Goal: Task Accomplishment & Management: Use online tool/utility

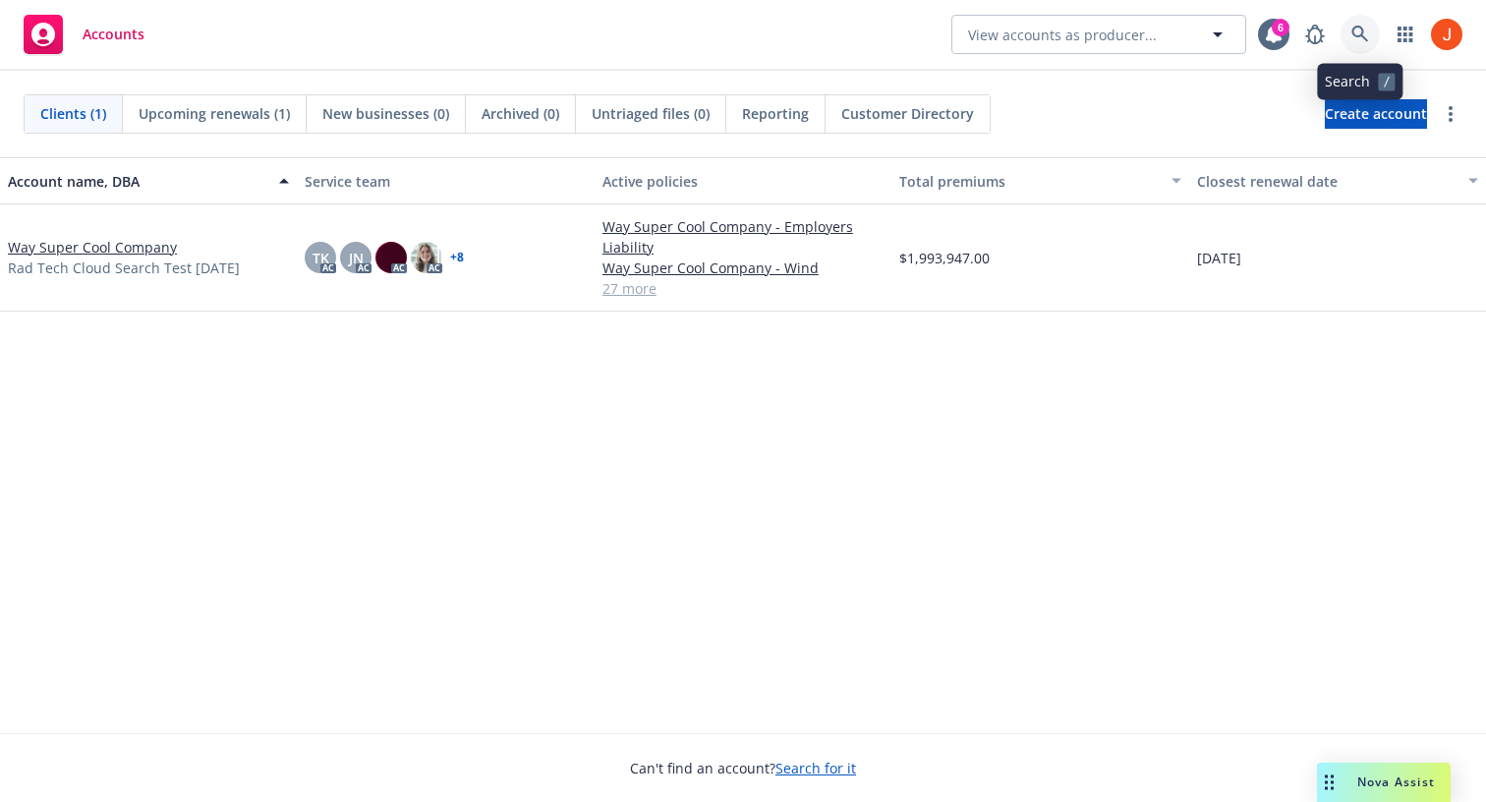
click at [1342, 39] on link at bounding box center [1359, 34] width 39 height 39
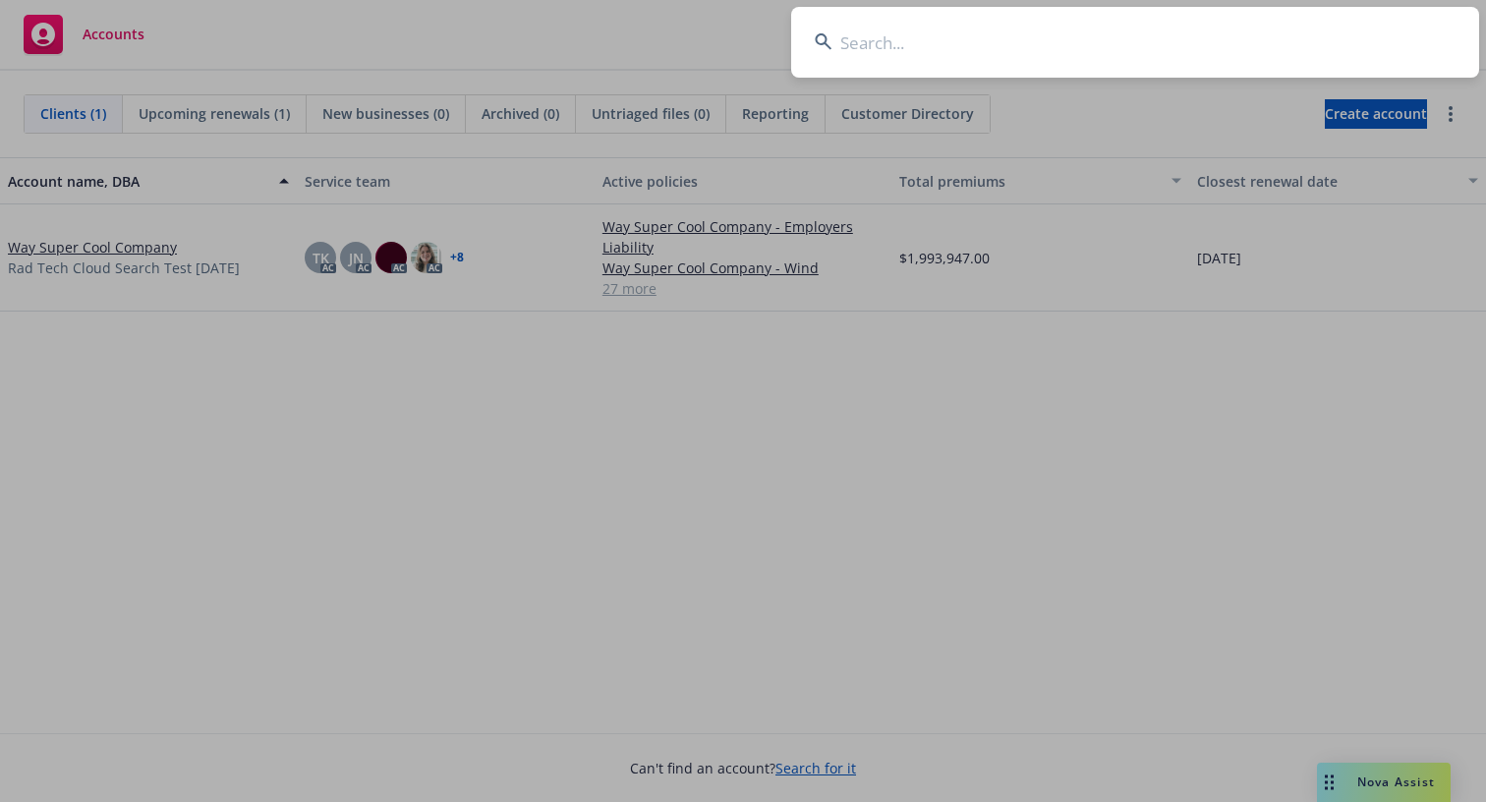
click at [1335, 39] on input at bounding box center [1135, 42] width 688 height 71
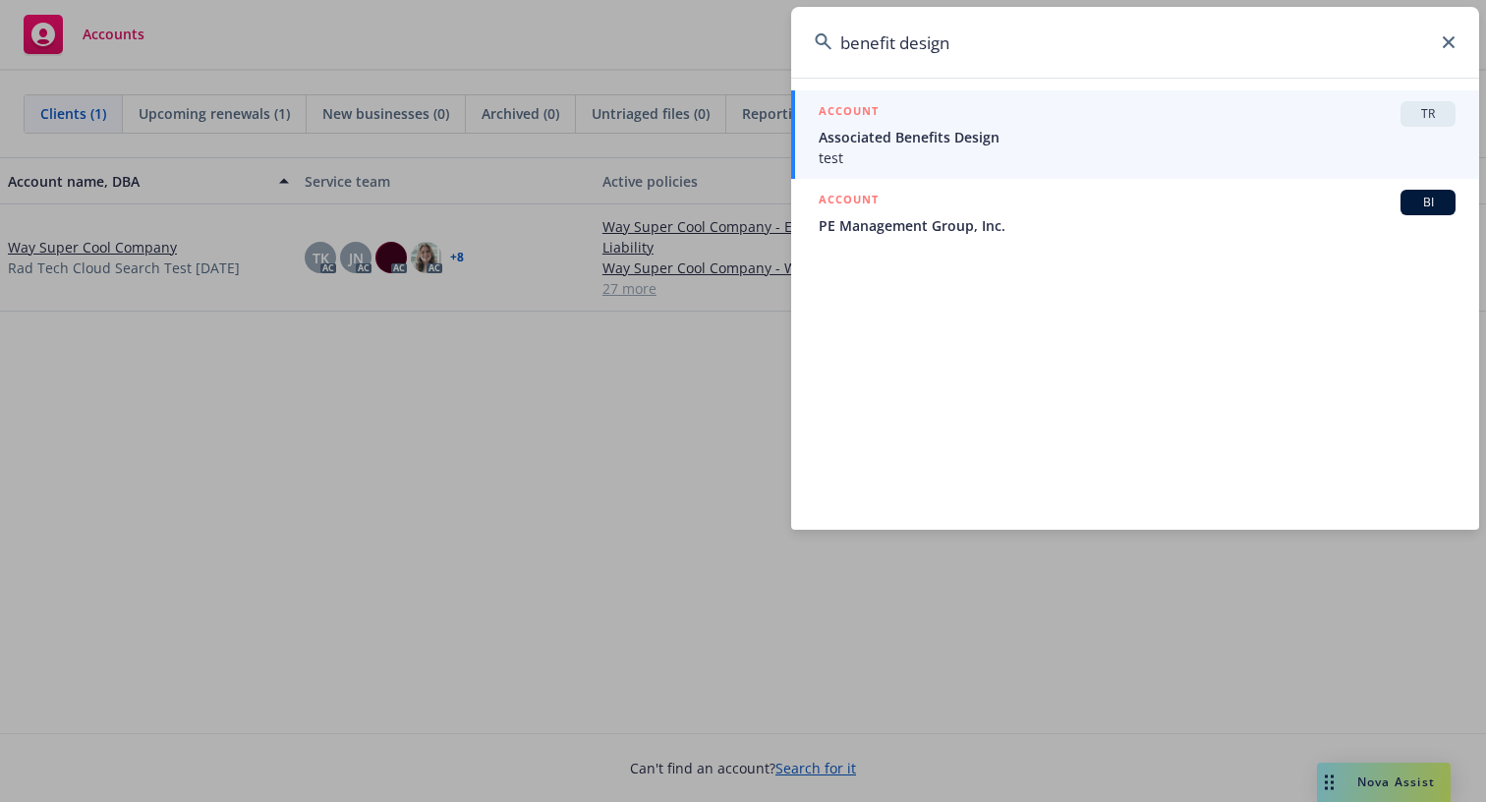
type input "benefit design"
click at [1224, 148] on span "test" at bounding box center [1136, 157] width 637 height 21
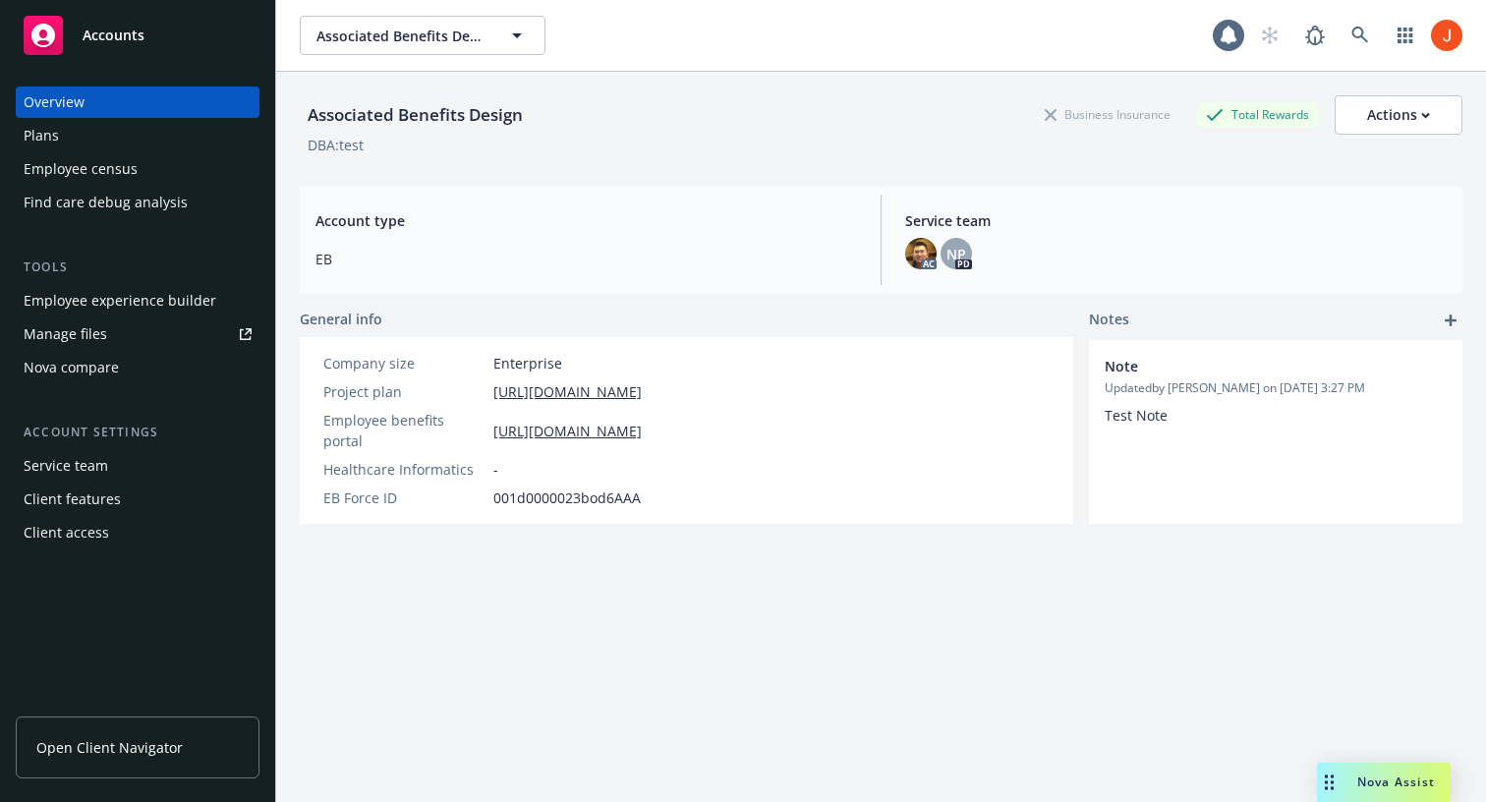
click at [113, 749] on span "Open Client Navigator" at bounding box center [109, 747] width 146 height 21
click at [1355, 36] on icon at bounding box center [1359, 35] width 17 height 17
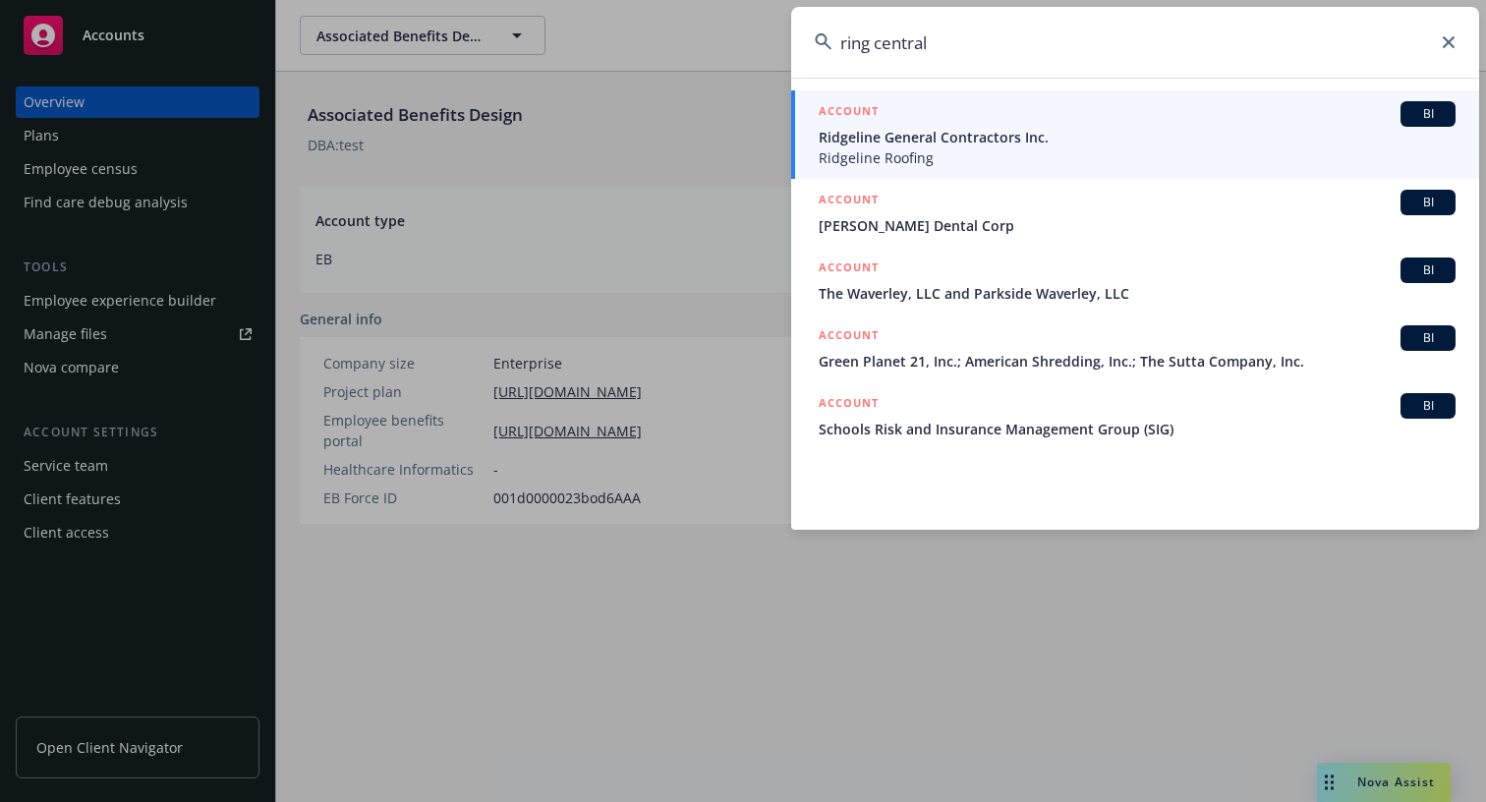
click at [1091, 49] on input "ring central" at bounding box center [1135, 42] width 688 height 71
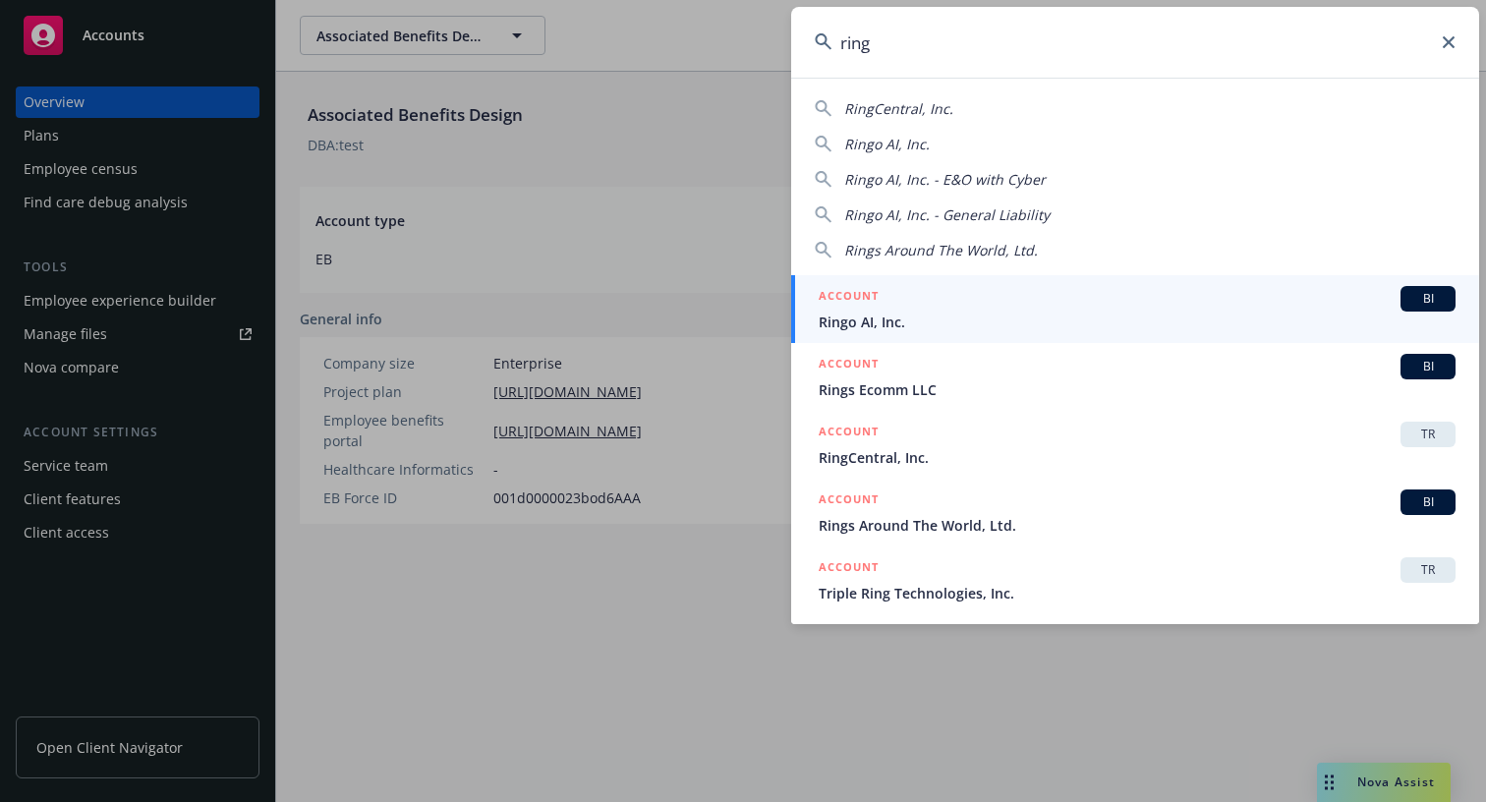
type input "ring"
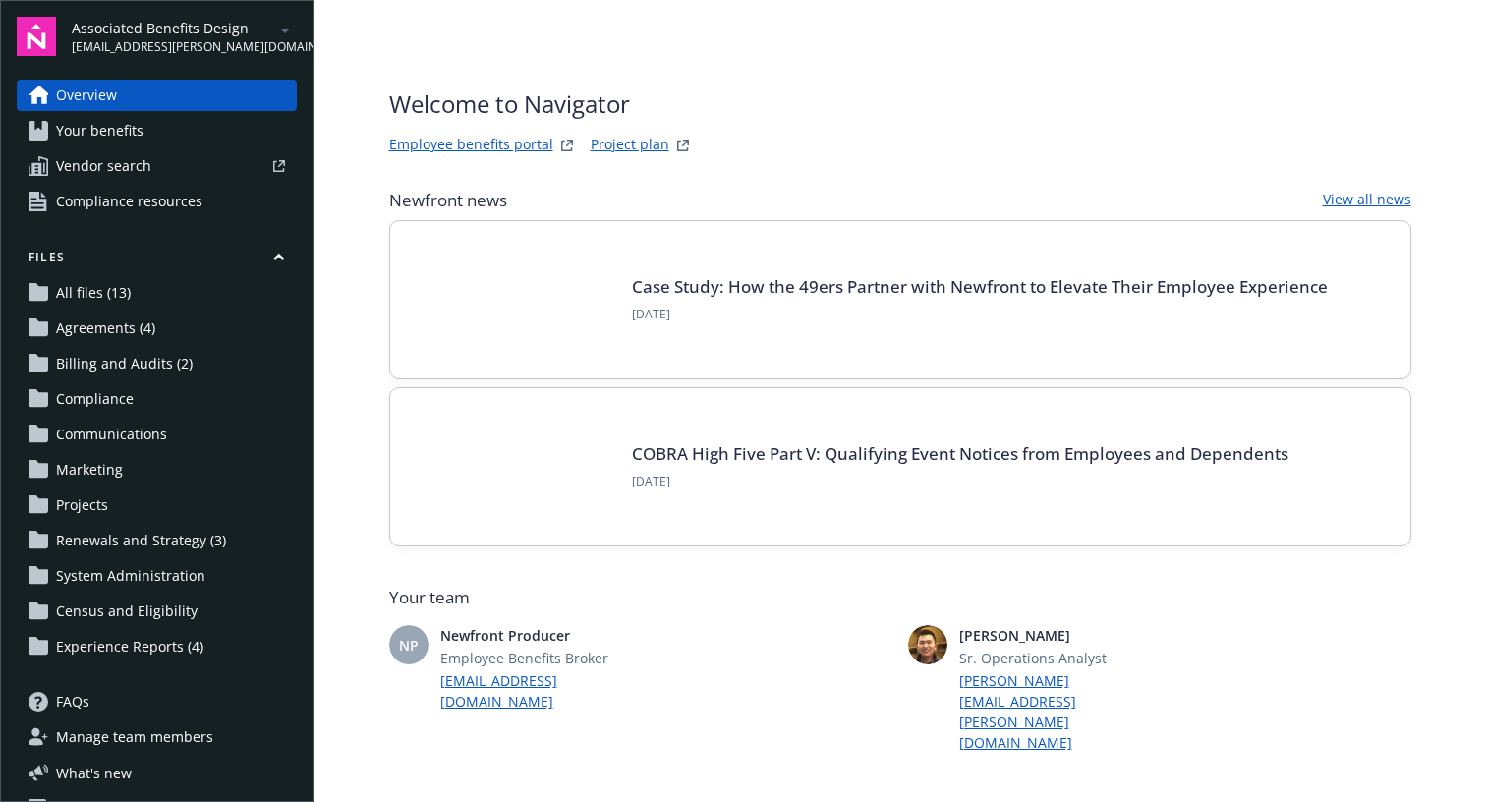
scroll to position [39, 0]
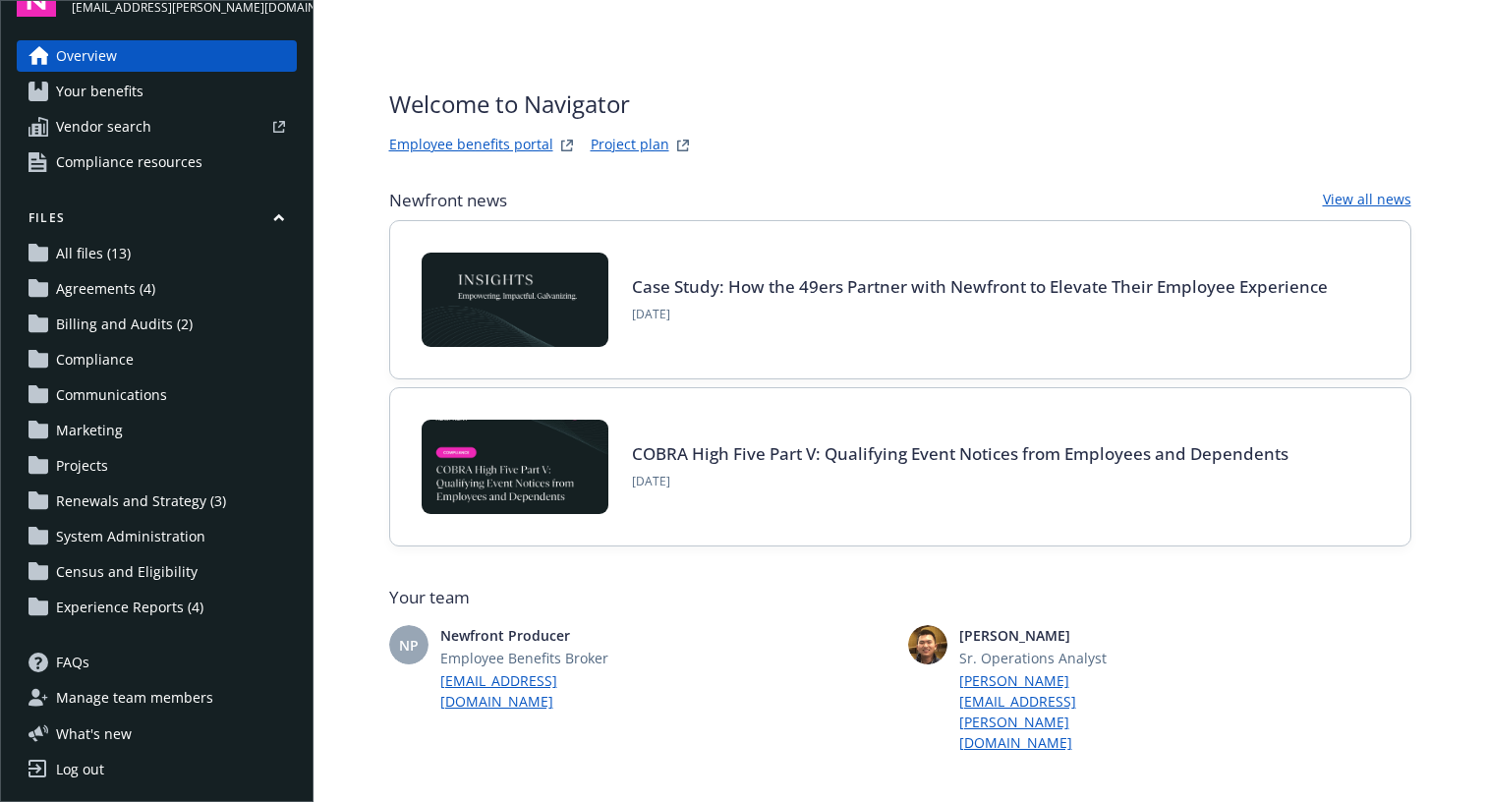
click at [156, 243] on link "All files (13)" at bounding box center [157, 253] width 280 height 31
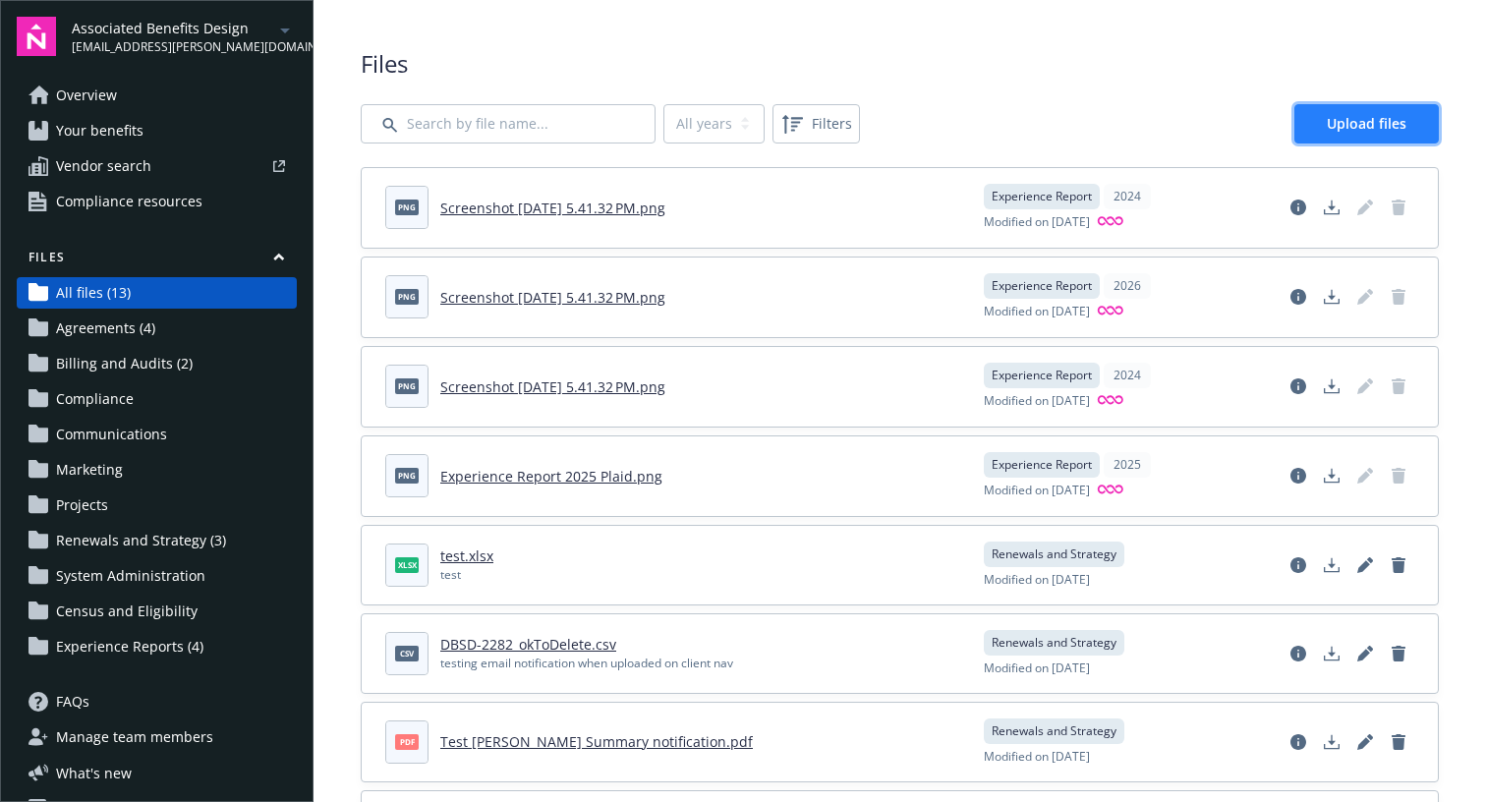
click at [1381, 126] on span "Upload files" at bounding box center [1366, 123] width 80 height 19
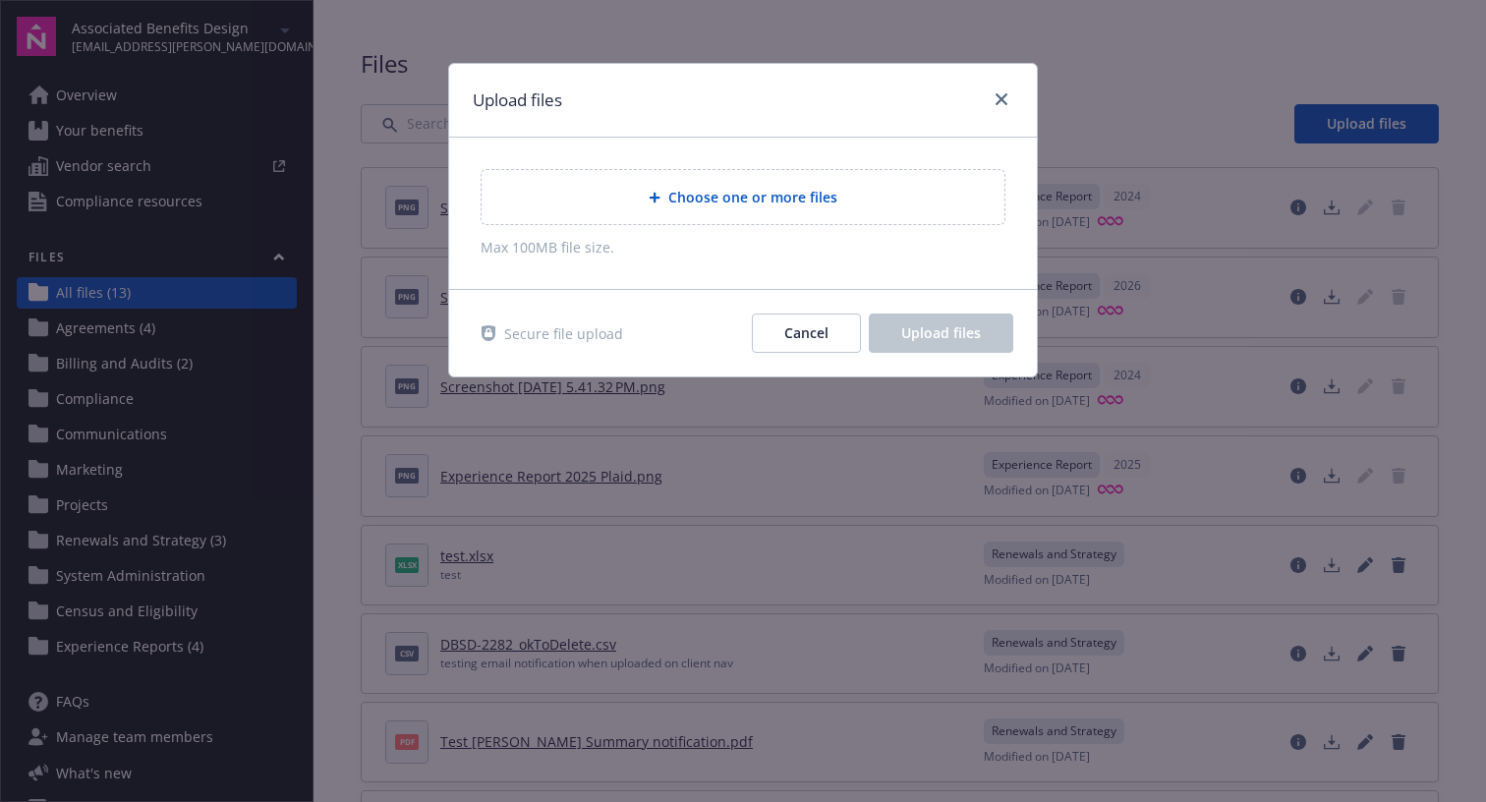
click at [857, 205] on div "Choose one or more files" at bounding box center [742, 197] width 491 height 23
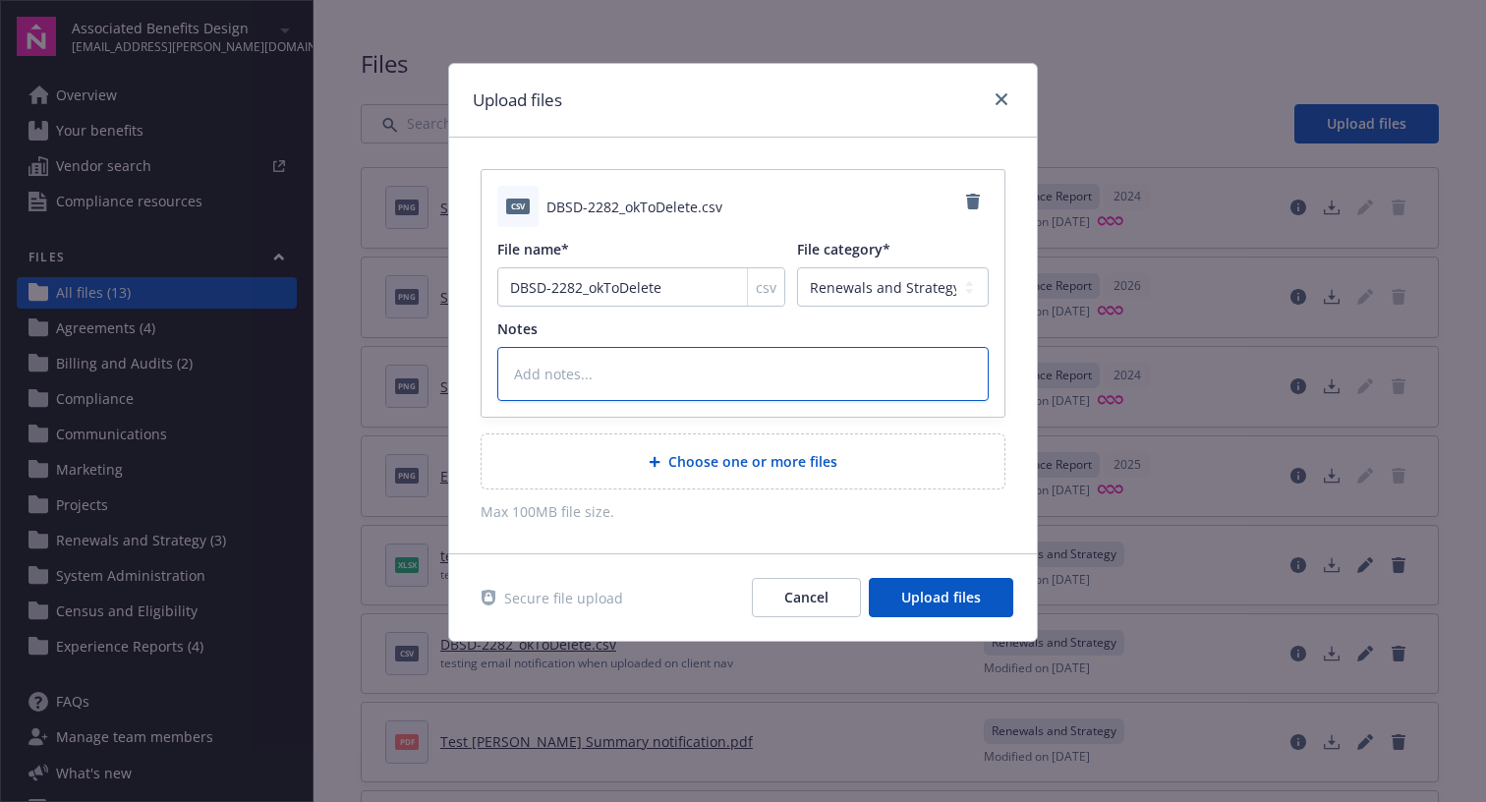
click at [840, 371] on textarea at bounding box center [742, 374] width 491 height 54
type textarea "x"
type textarea "u"
type textarea "x"
type textarea "up"
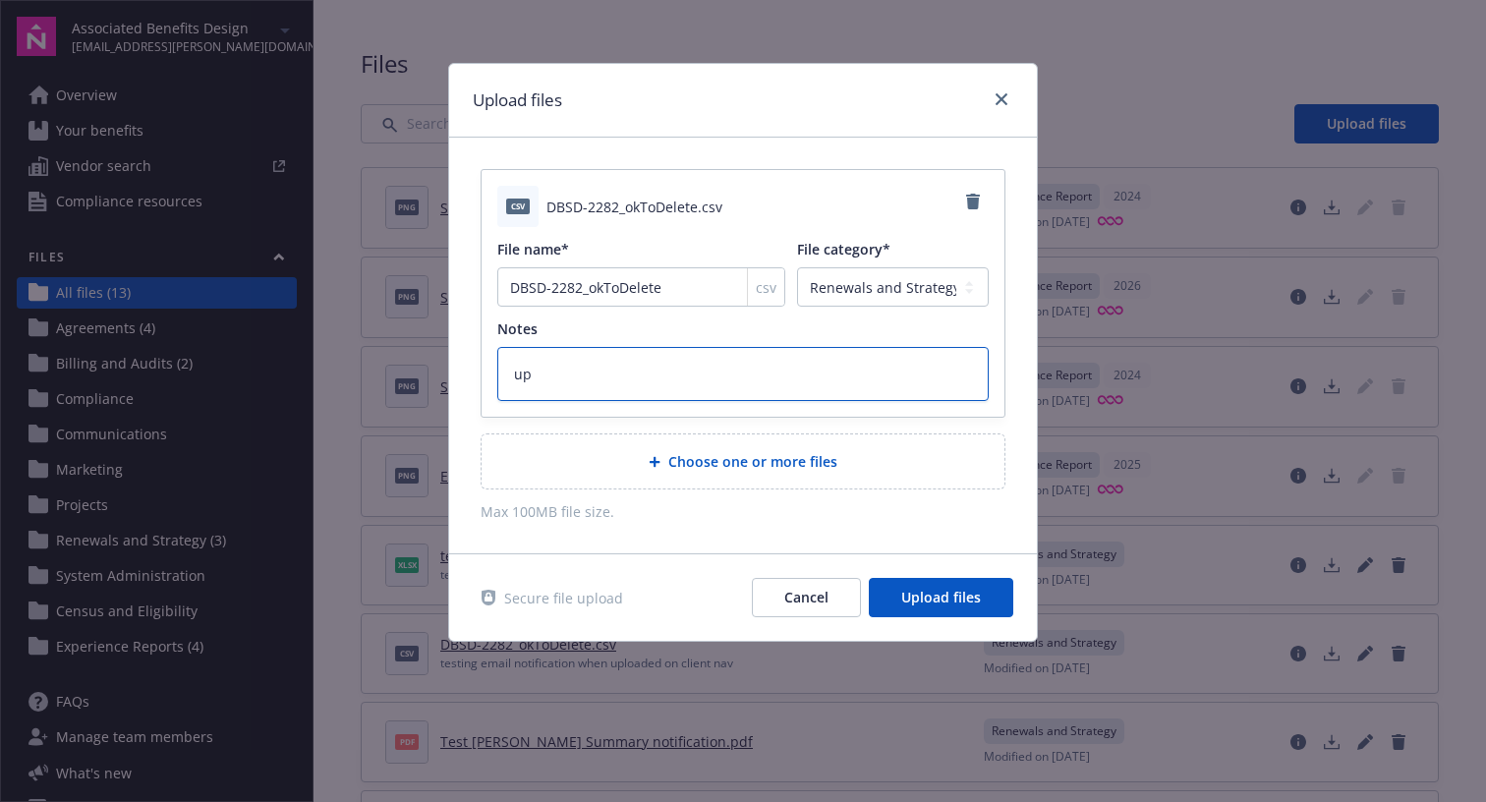
type textarea "x"
type textarea "upl"
type textarea "x"
type textarea "uplo"
type textarea "x"
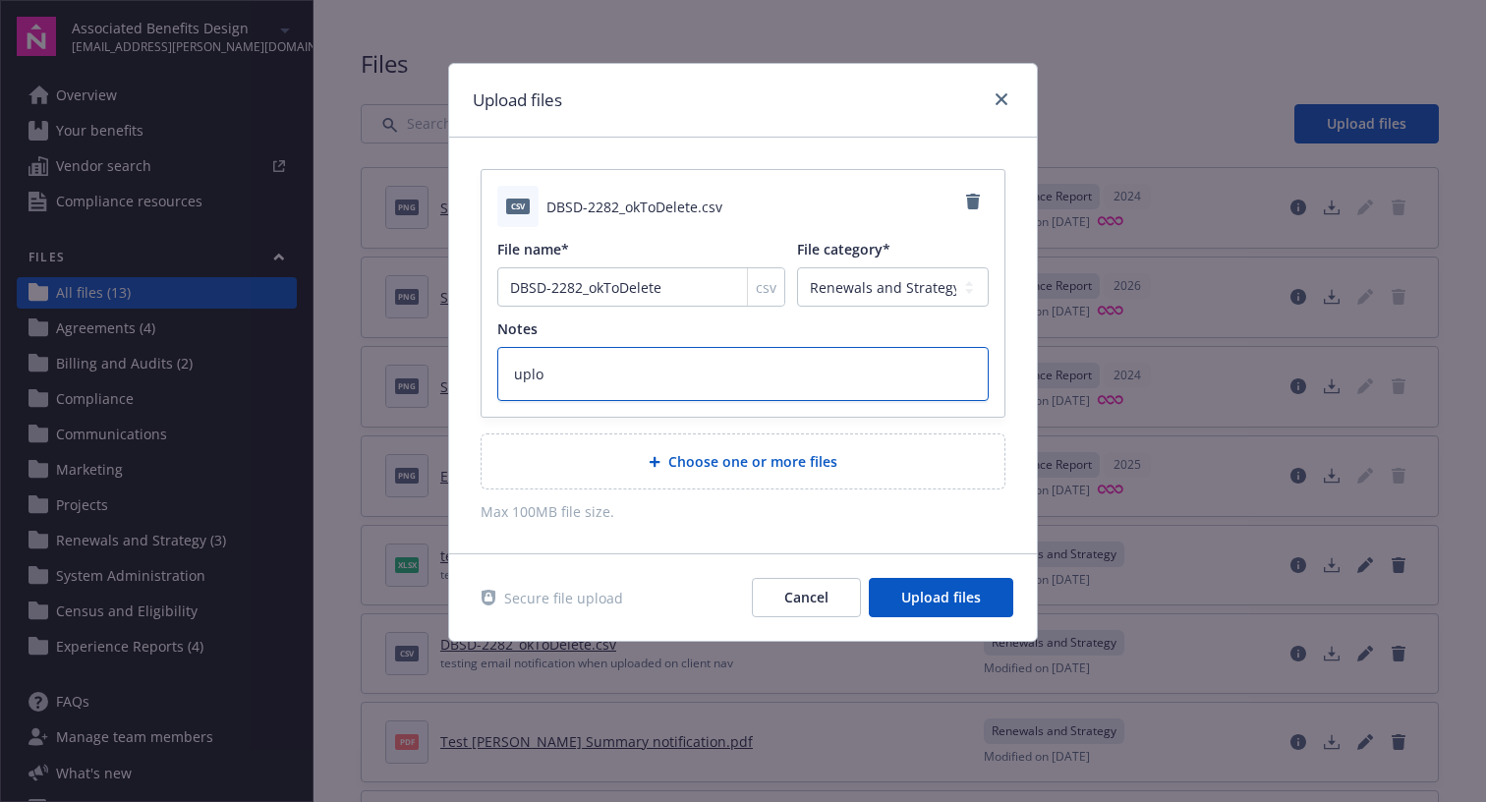
type textarea "uploa"
type textarea "x"
type textarea "upload"
type textarea "x"
type textarea "upload i"
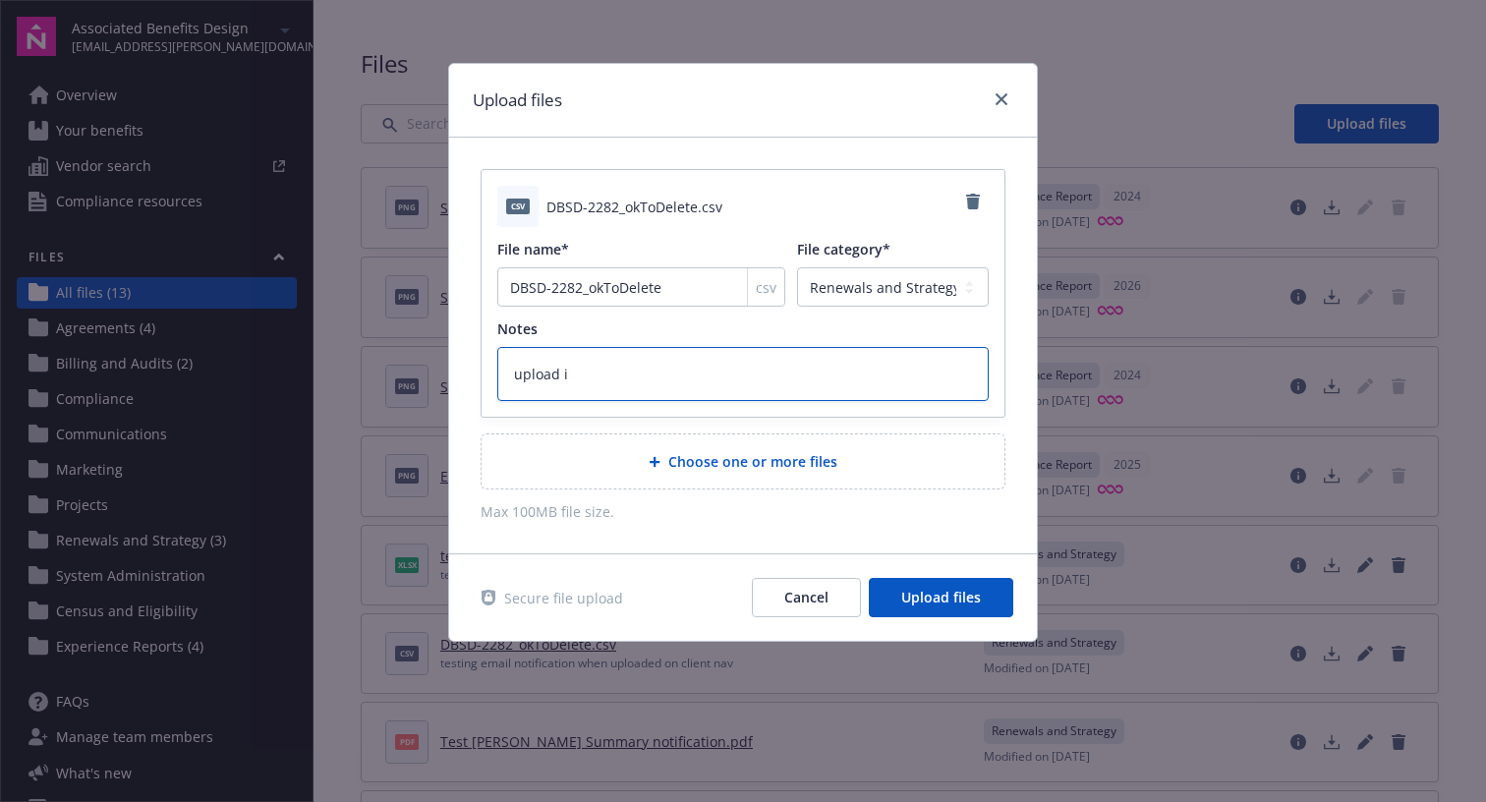
type textarea "x"
type textarea "upload is"
type textarea "x"
type textarea "upload issu"
type textarea "x"
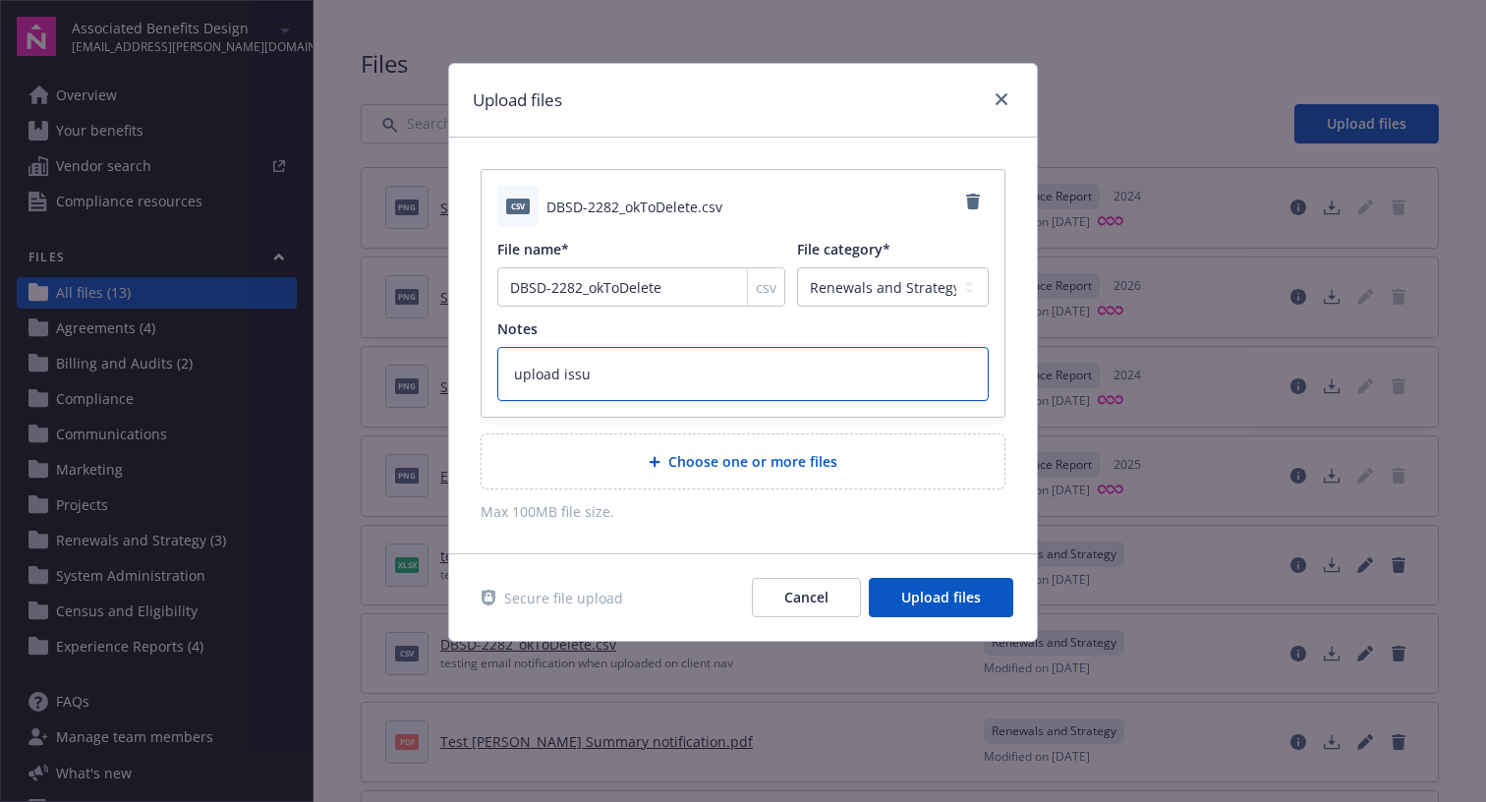
type textarea "upload issue"
type textarea "x"
type textarea "upload issue?"
click at [940, 599] on span "Upload files" at bounding box center [941, 597] width 80 height 19
type textarea "x"
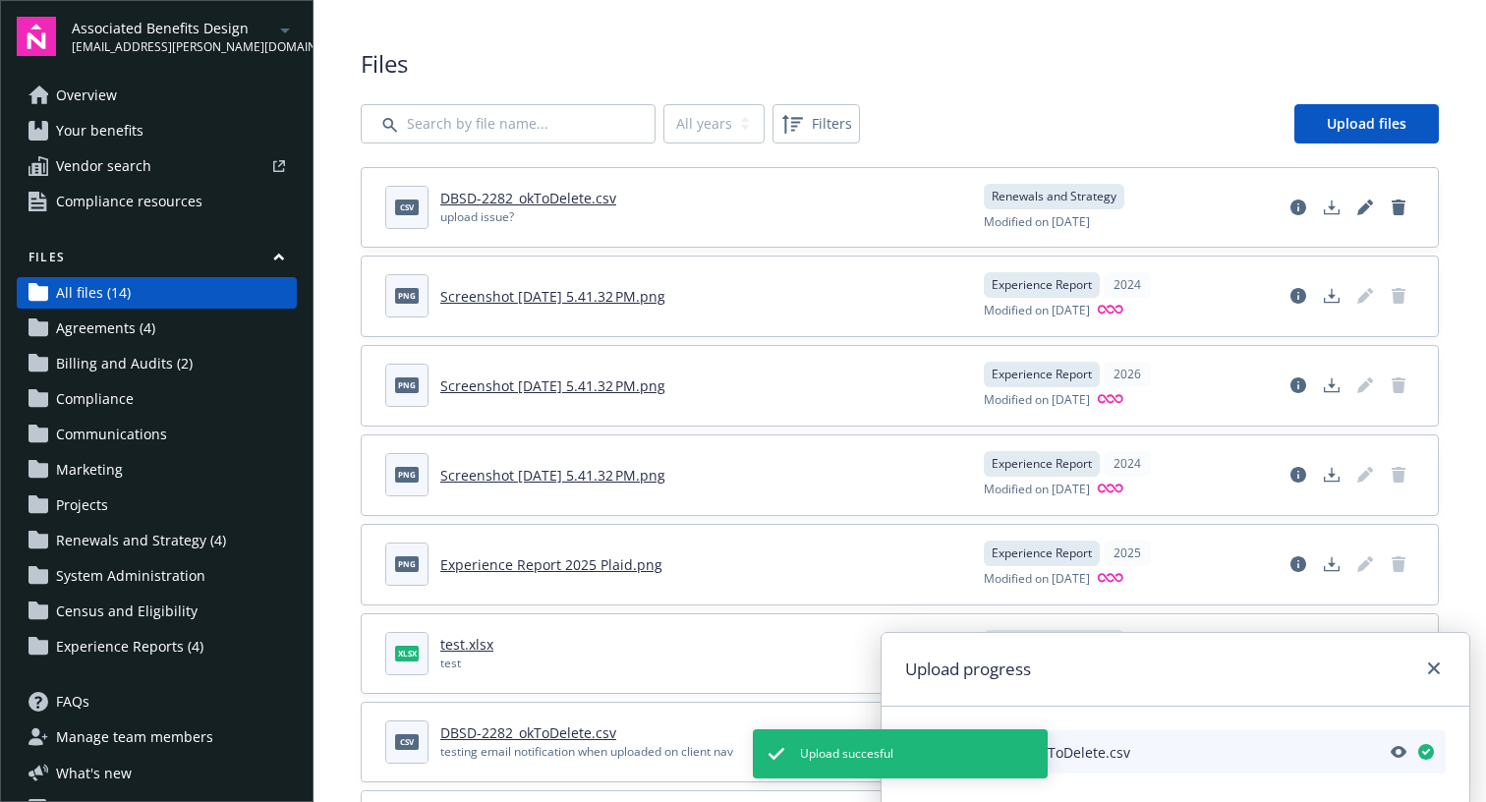
click at [1009, 114] on div "All years 2026 2025 2024 Filters Upload files" at bounding box center [900, 123] width 1078 height 39
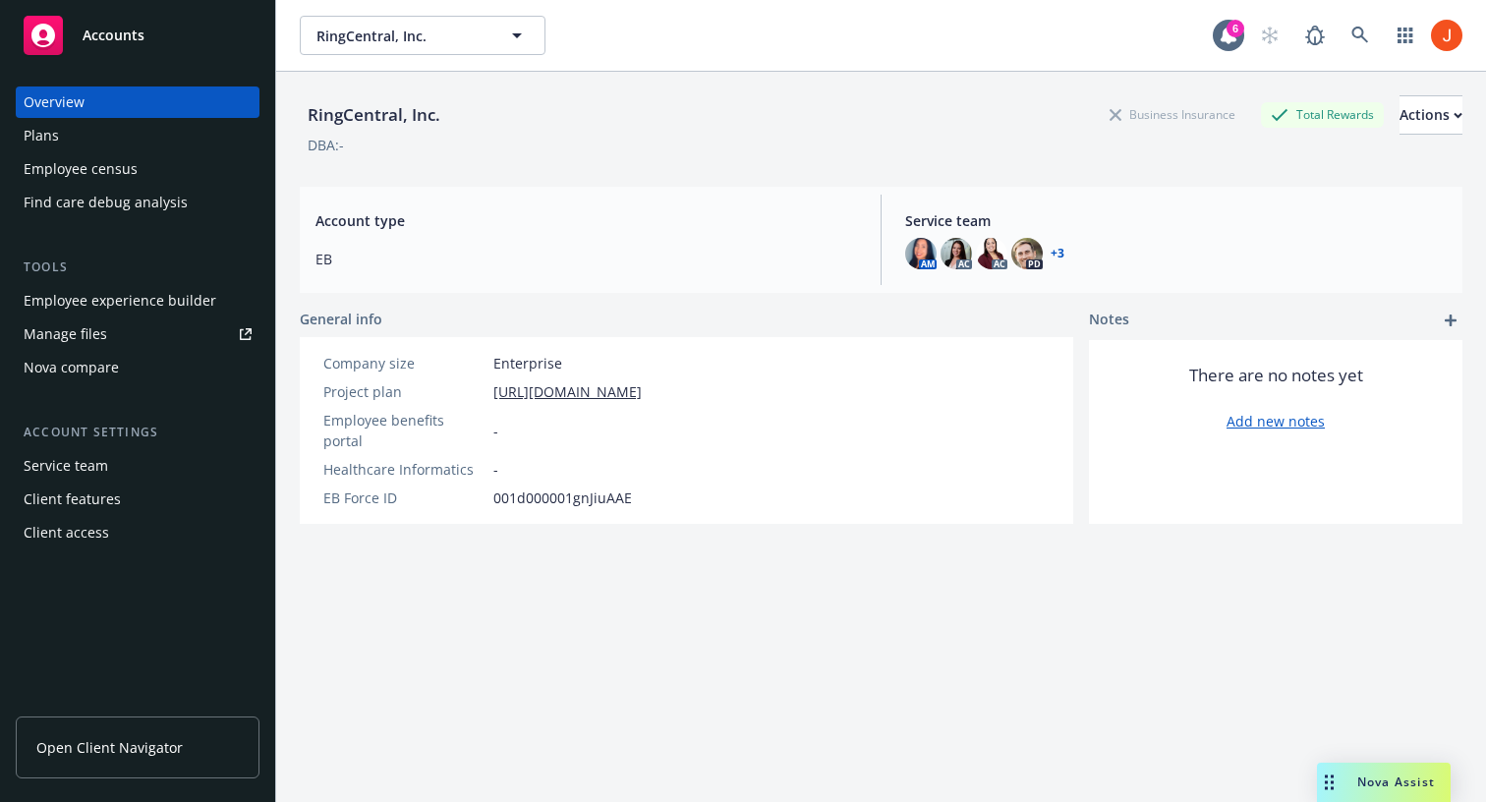
click at [105, 330] on link "Manage files" at bounding box center [138, 333] width 244 height 31
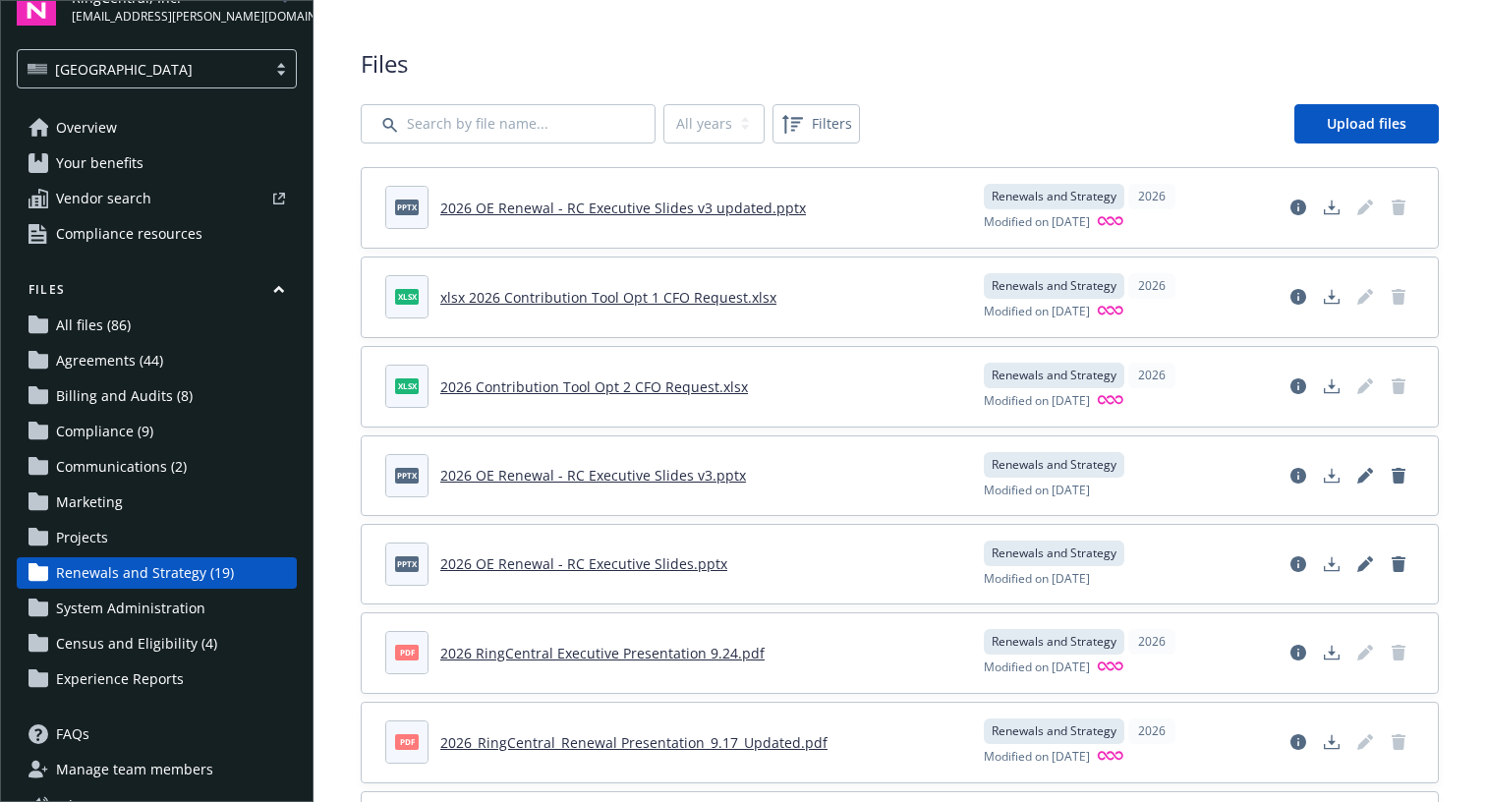
scroll to position [102, 0]
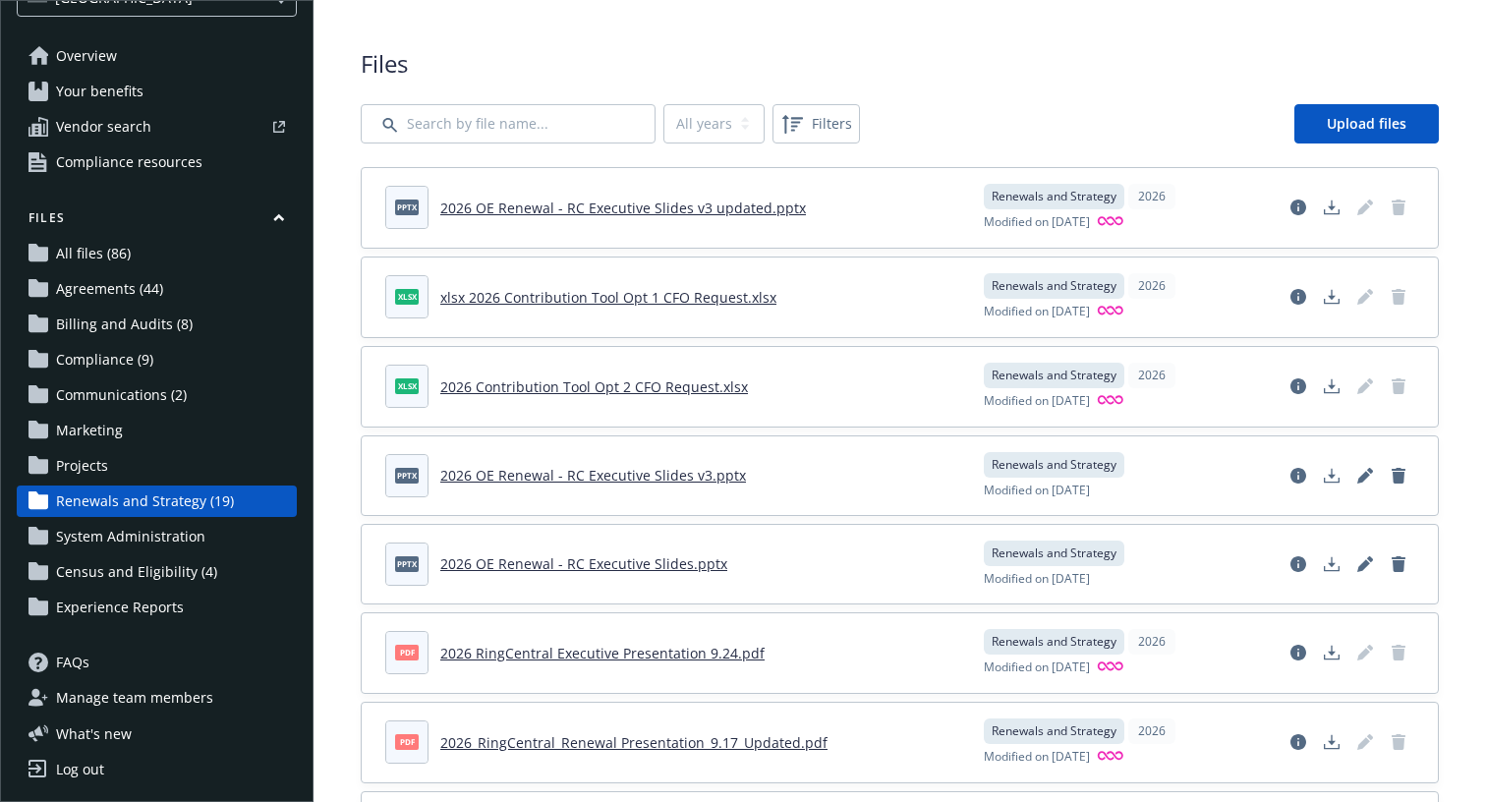
click at [181, 570] on span "Census and Eligibility (4)" at bounding box center [136, 571] width 161 height 31
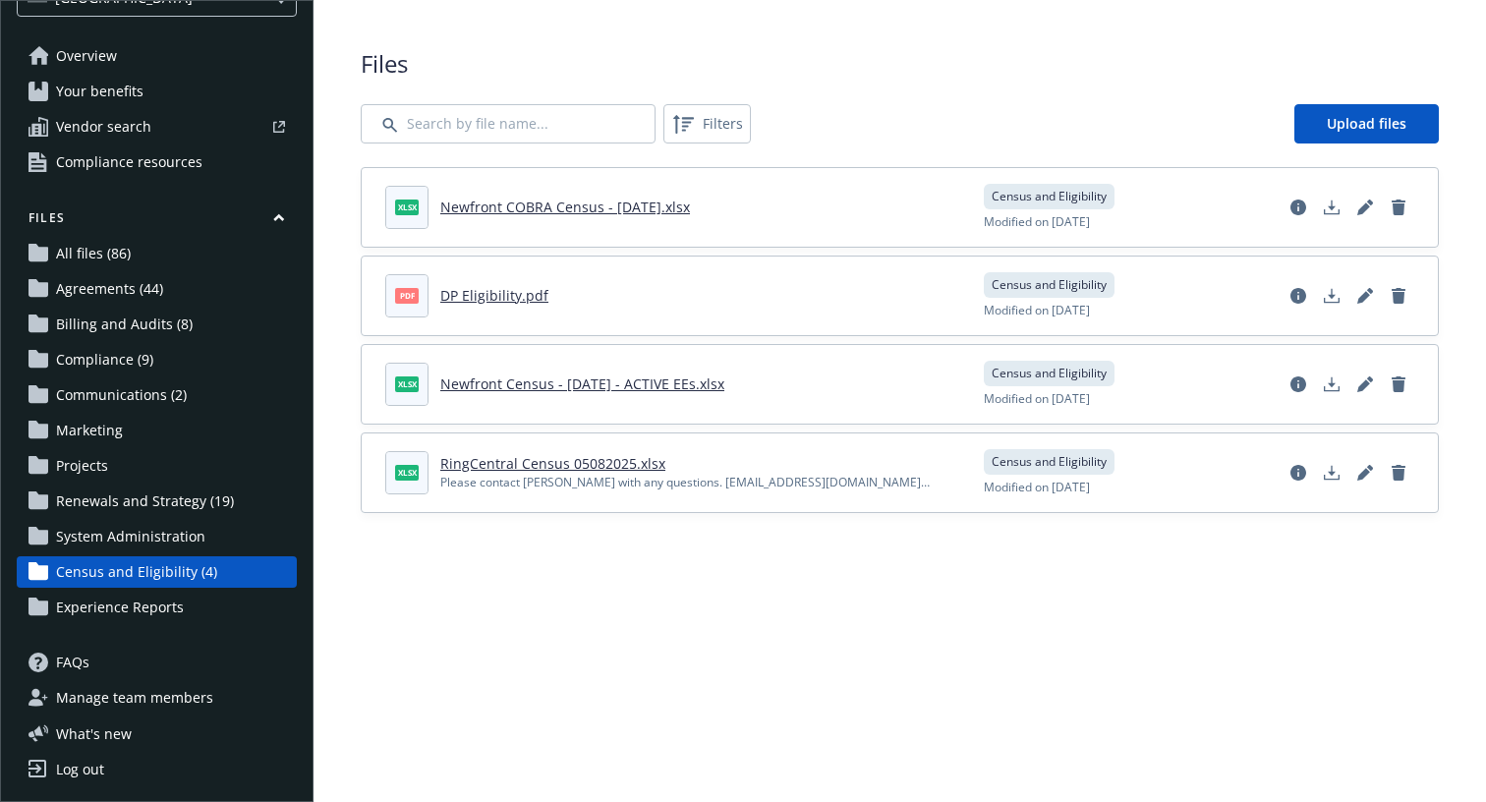
click at [158, 257] on link "All files (86)" at bounding box center [157, 253] width 280 height 31
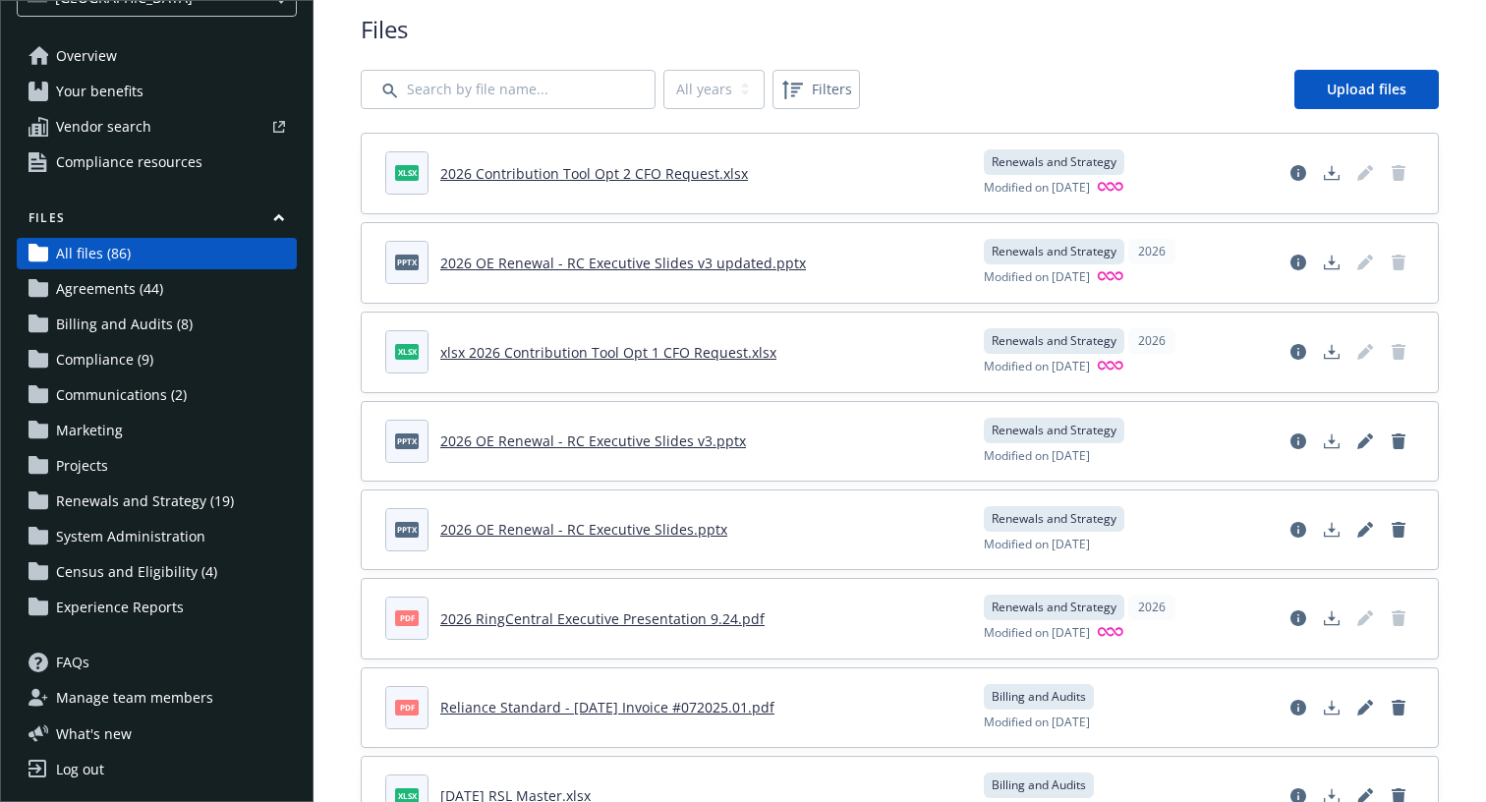
scroll to position [8, 0]
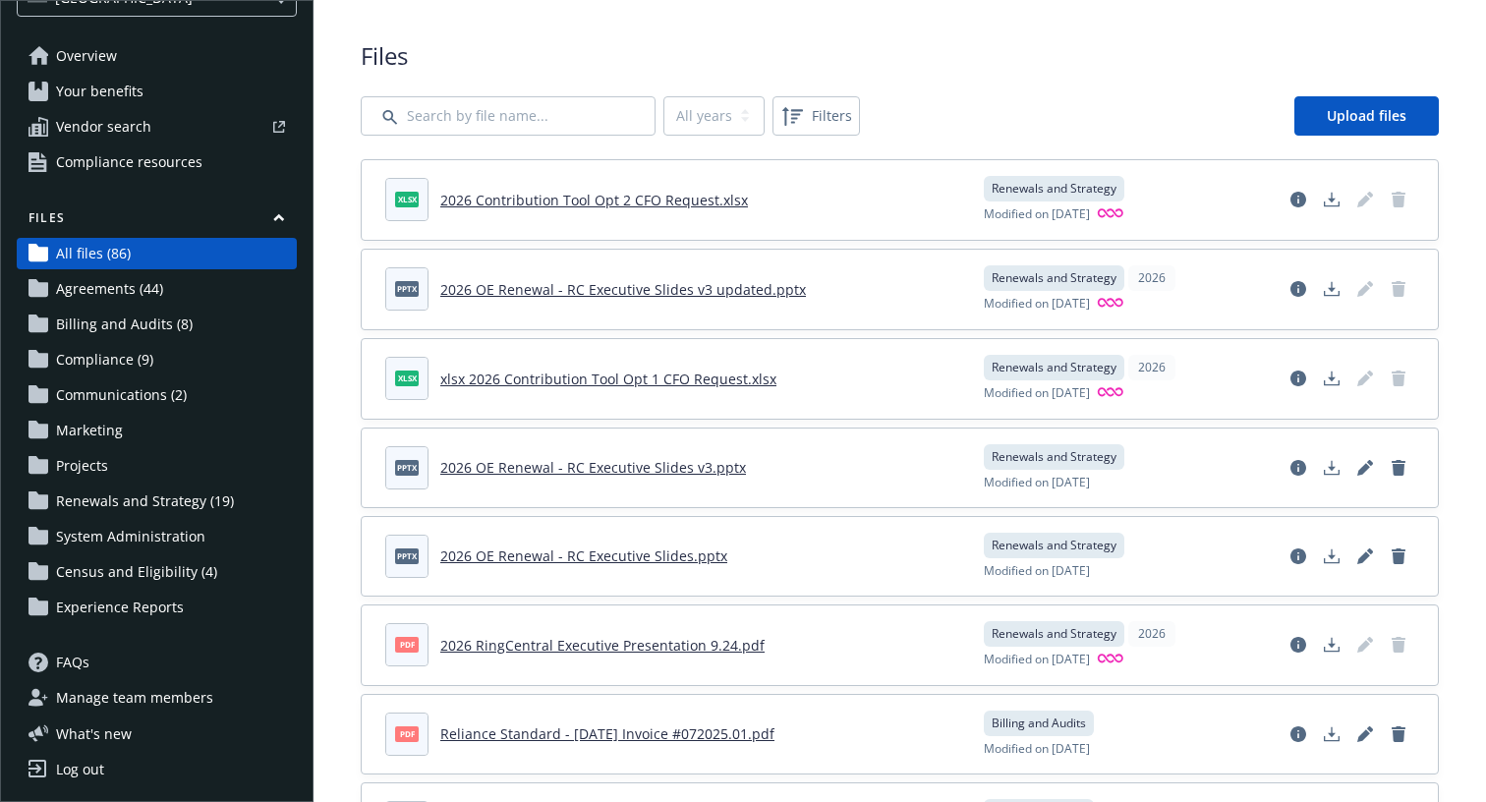
click at [171, 513] on span "Renewals and Strategy (19)" at bounding box center [145, 500] width 178 height 31
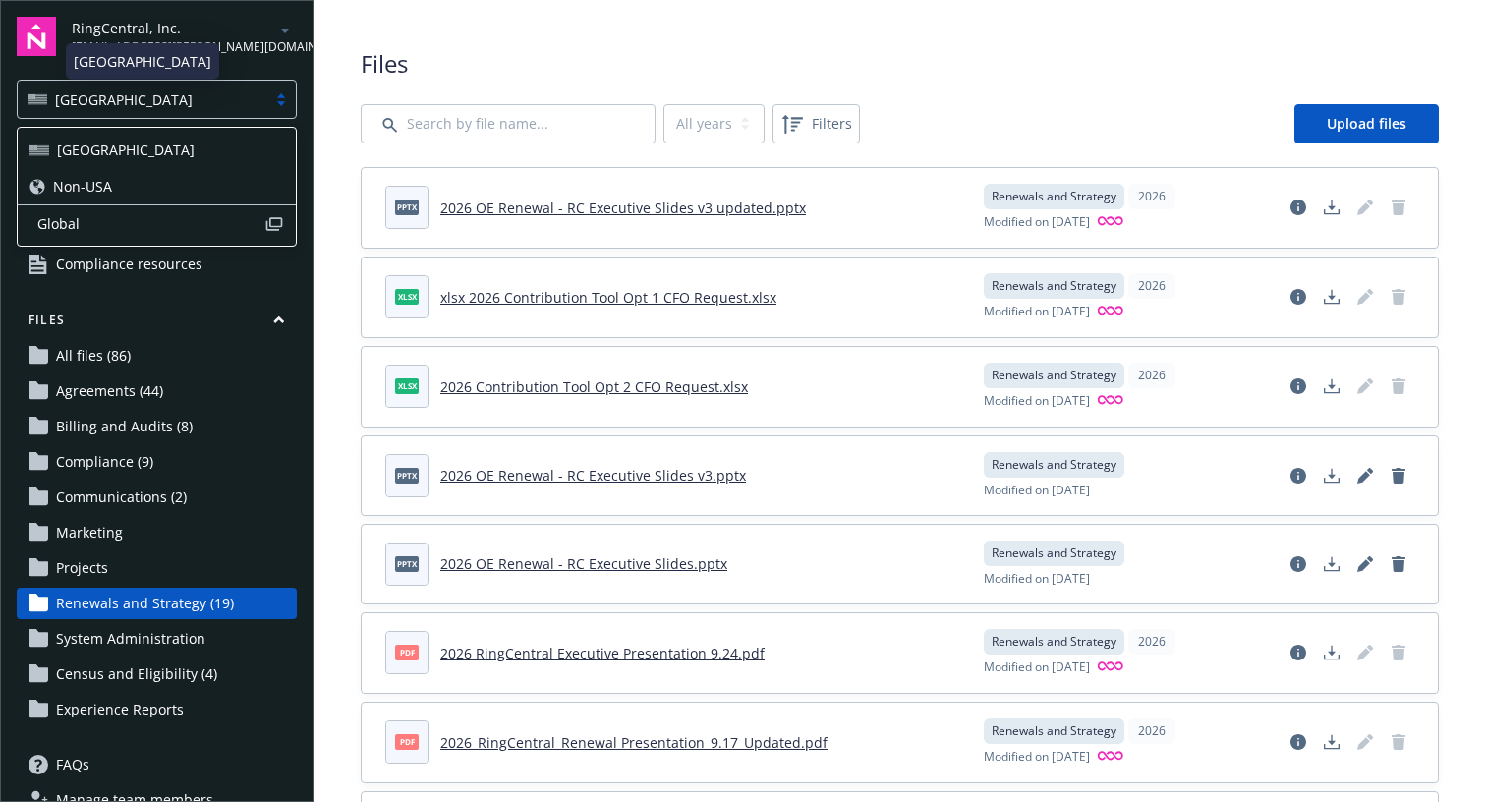
click at [191, 100] on div "USA" at bounding box center [142, 99] width 229 height 21
click at [153, 189] on div "Non-USA" at bounding box center [156, 186] width 254 height 21
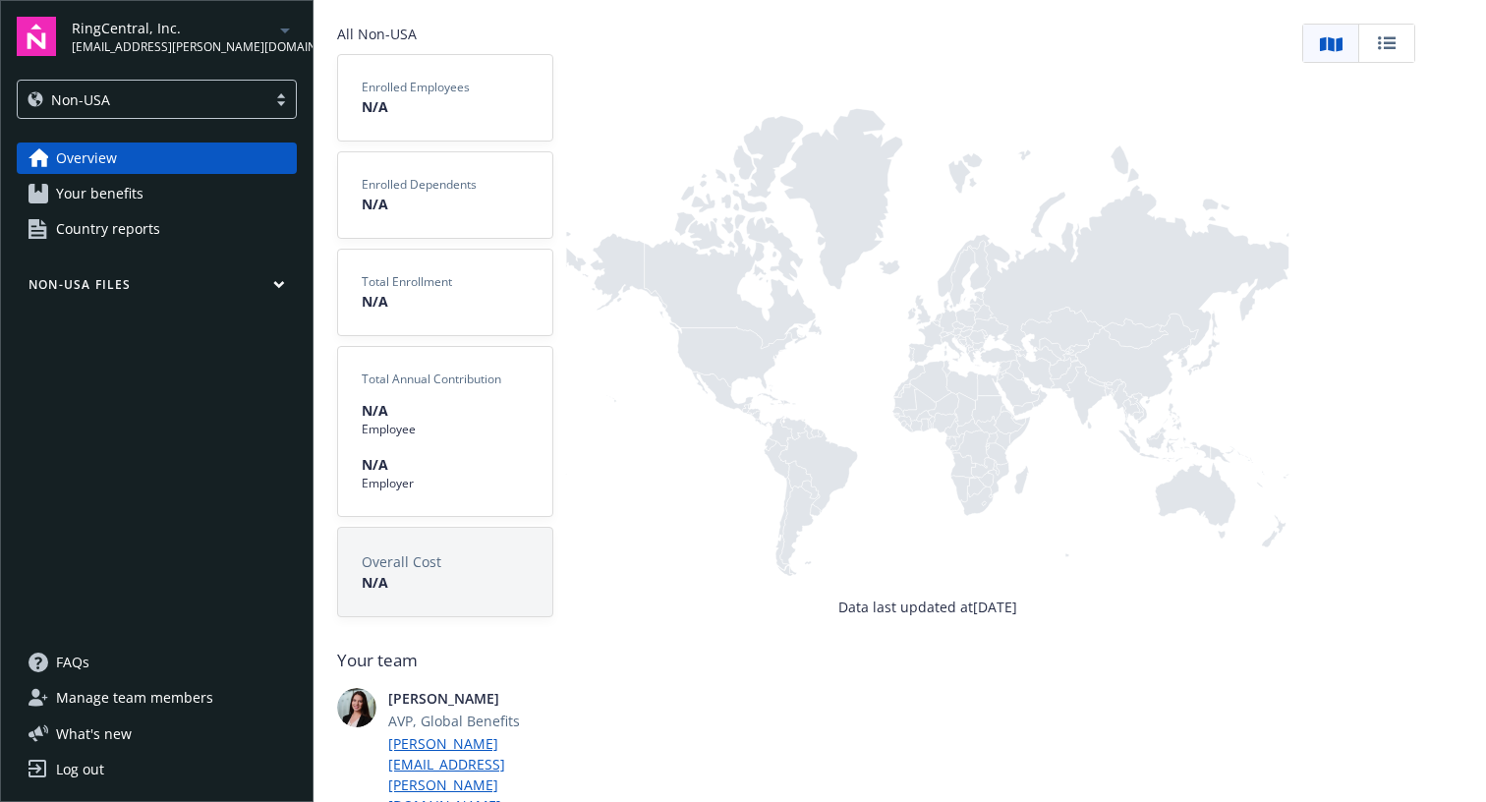
click at [194, 290] on button "Non-USA Files" at bounding box center [157, 288] width 280 height 25
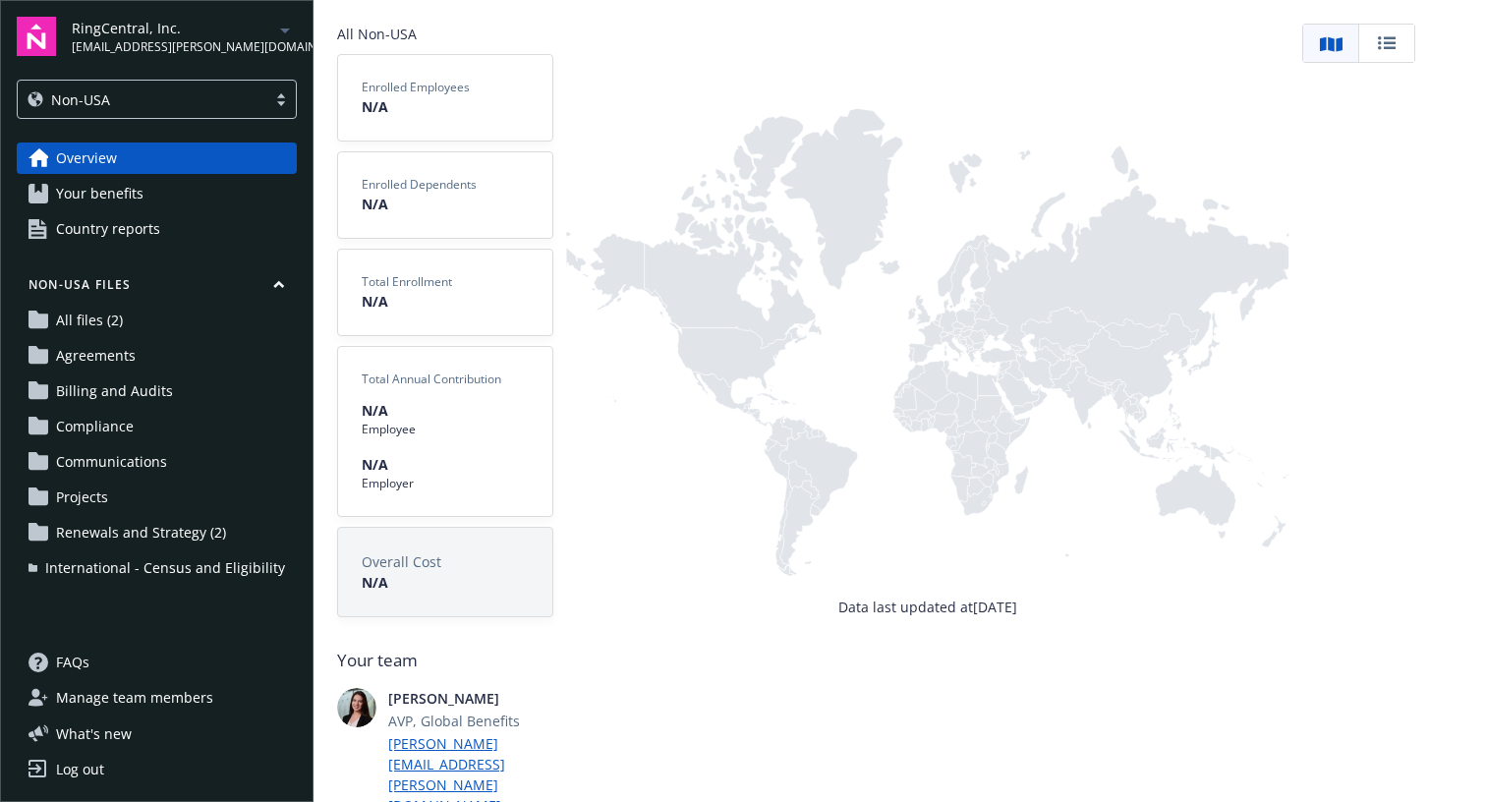
click at [130, 528] on span "Renewals and Strategy (2)" at bounding box center [141, 532] width 170 height 31
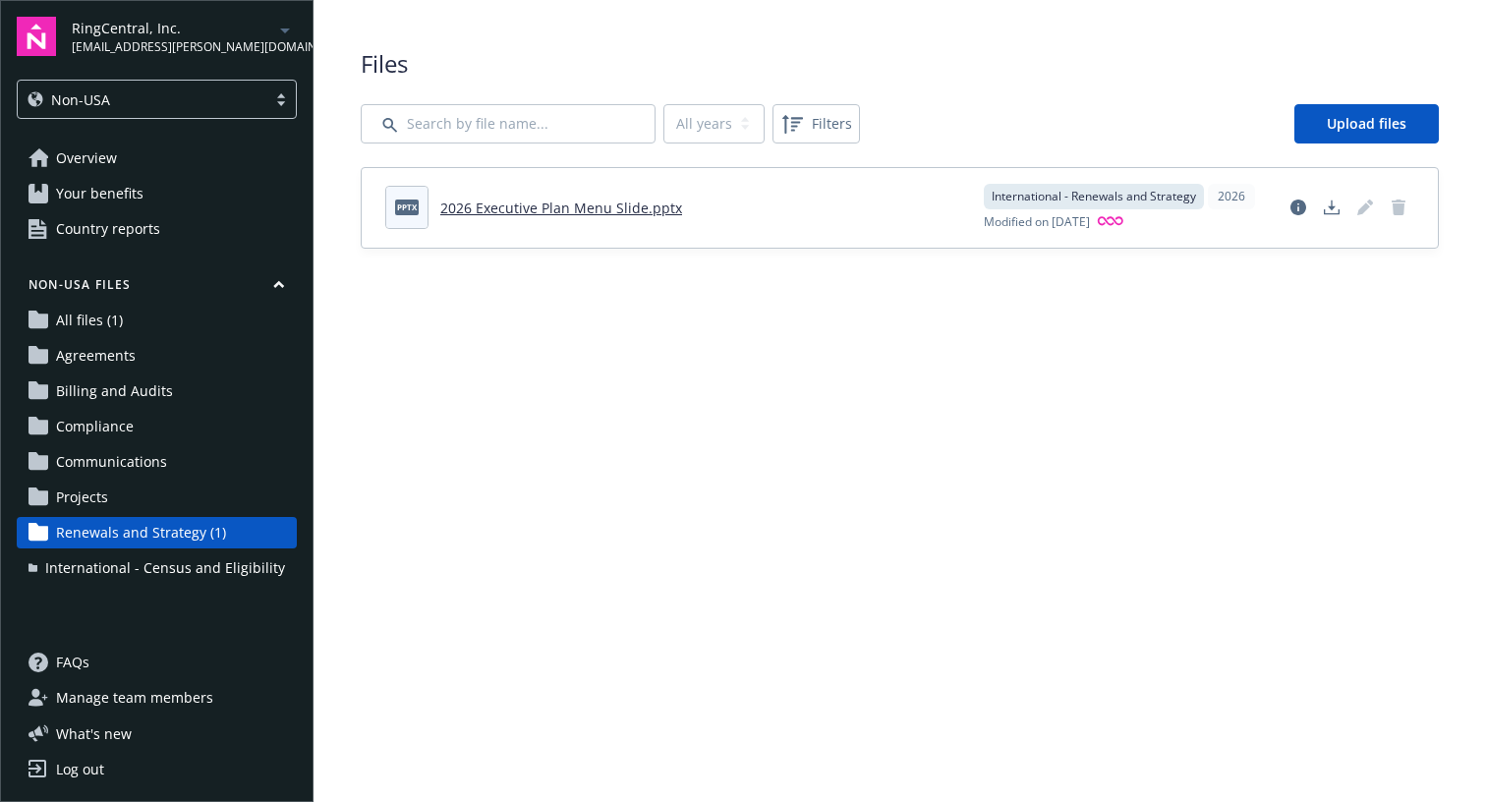
click at [806, 371] on main "Upload progress Files All years 2026 Filters Upload files pptx 2026 Executive P…" at bounding box center [899, 401] width 1172 height 802
click at [965, 464] on main "Upload progress Files All years 2026 Filters Upload files pptx 2026 Executive P…" at bounding box center [899, 401] width 1172 height 802
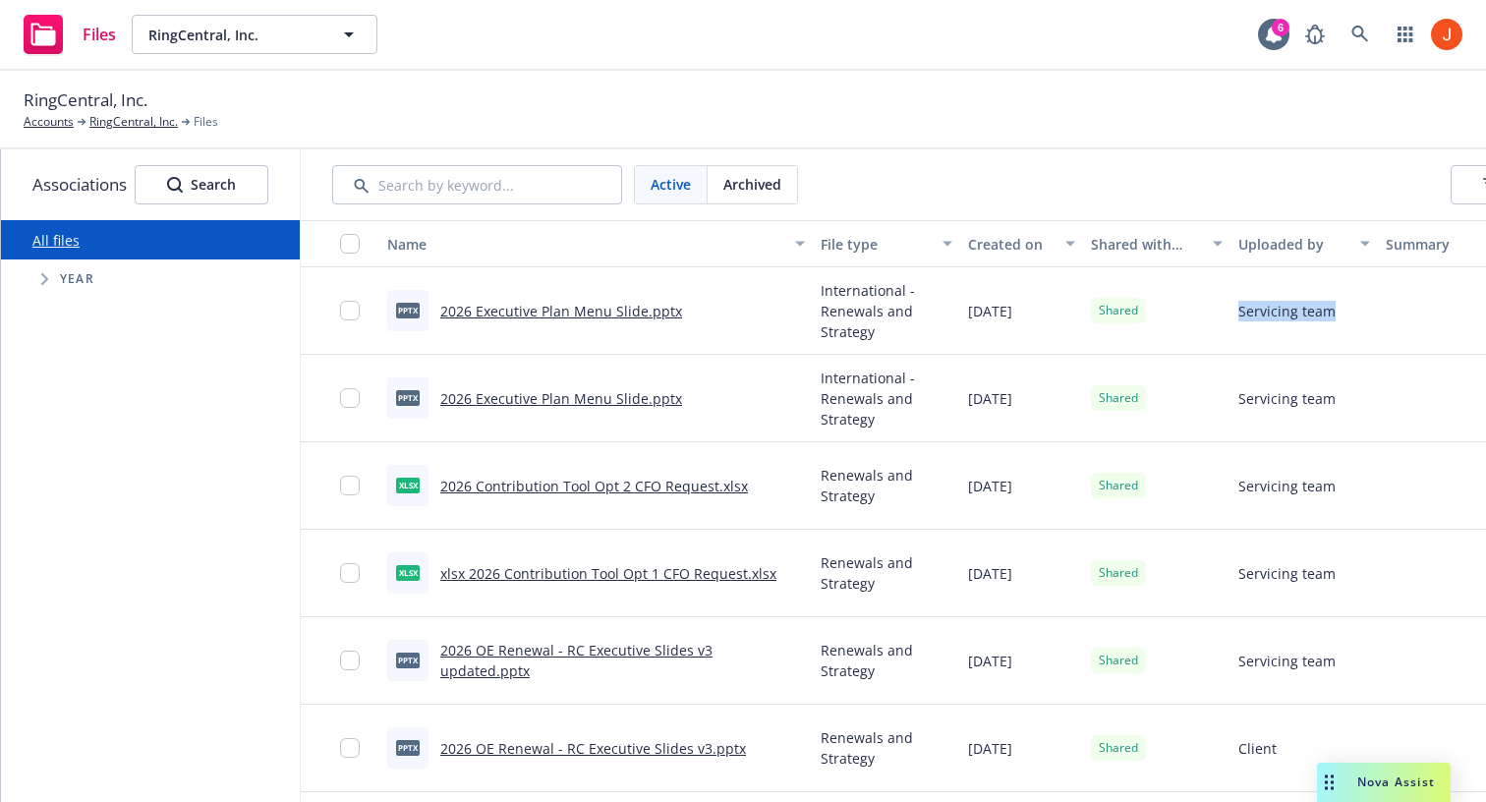
drag, startPoint x: 1342, startPoint y: 316, endPoint x: 1232, endPoint y: 310, distance: 110.2
click at [1232, 310] on div "Servicing team" at bounding box center [1303, 310] width 147 height 87
click at [39, 280] on span "Tree Example" at bounding box center [43, 278] width 31 height 31
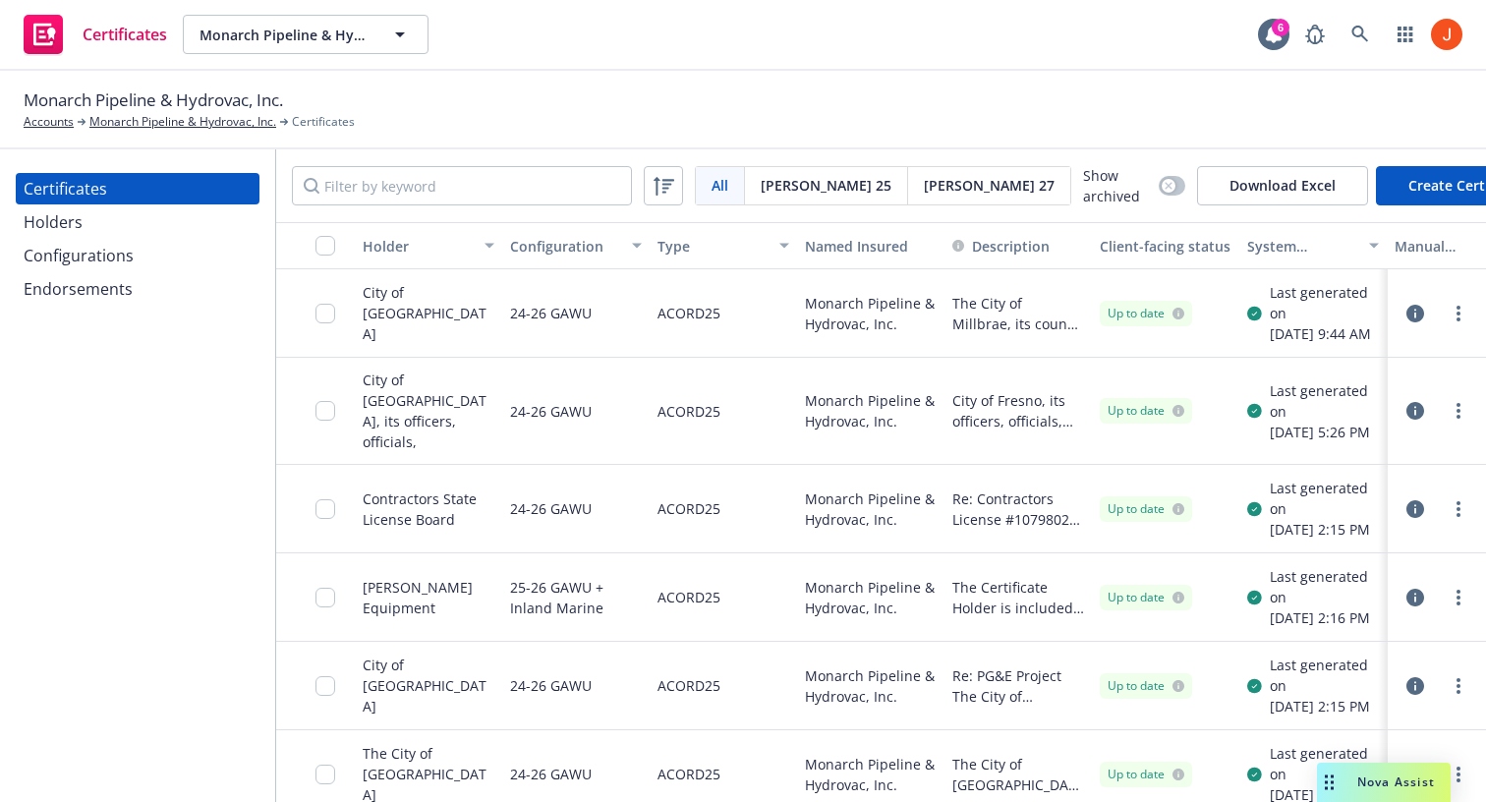
click at [1420, 319] on icon "button" at bounding box center [1415, 314] width 18 height 18
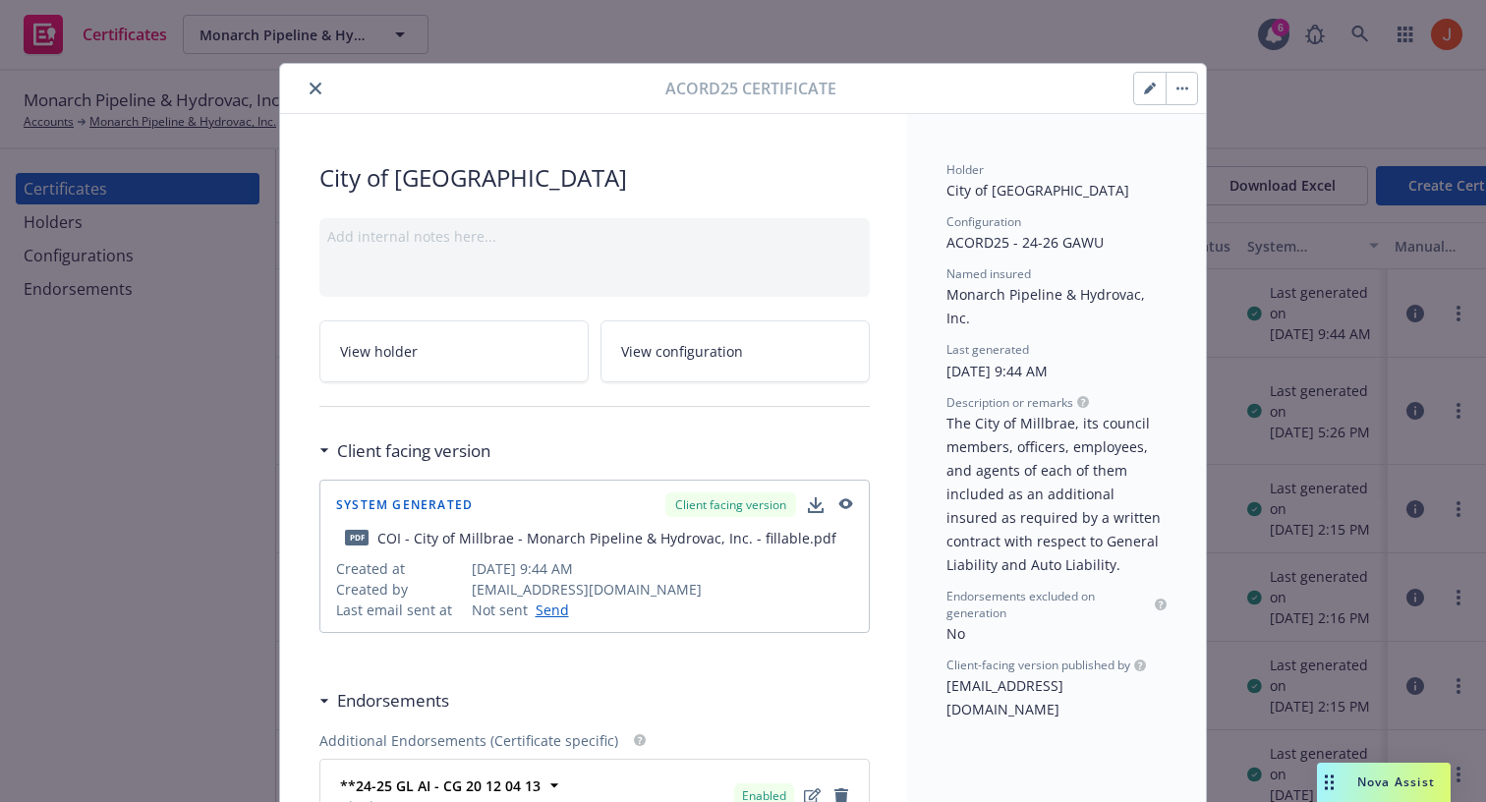
click at [1149, 101] on button "button" at bounding box center [1149, 88] width 31 height 31
click at [550, 350] on link "View holder" at bounding box center [453, 351] width 269 height 62
click at [1182, 91] on button "button" at bounding box center [1180, 88] width 31 height 31
click at [1144, 89] on icon "button" at bounding box center [1150, 89] width 12 height 12
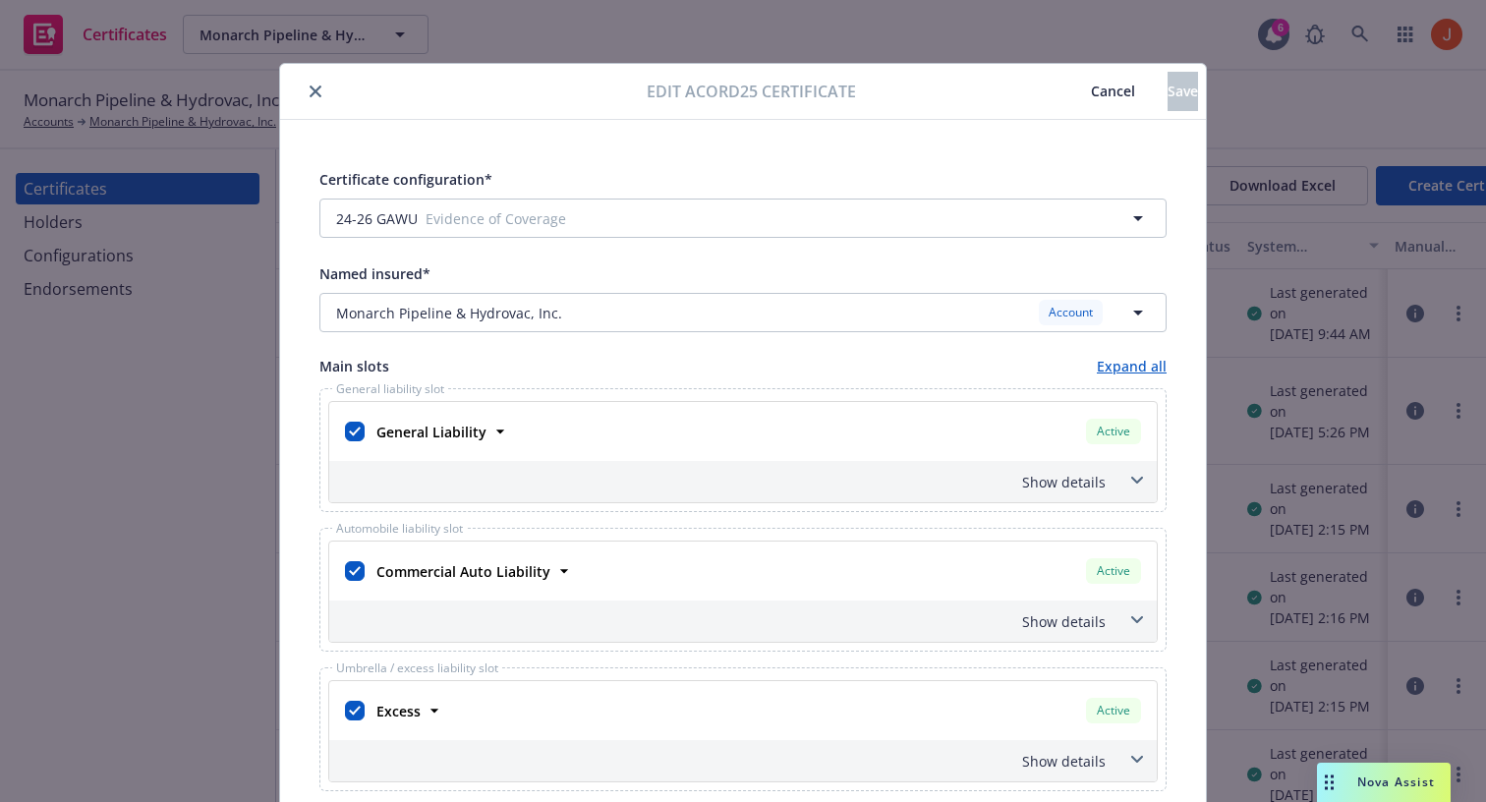
click at [310, 93] on icon "close" at bounding box center [316, 91] width 12 height 12
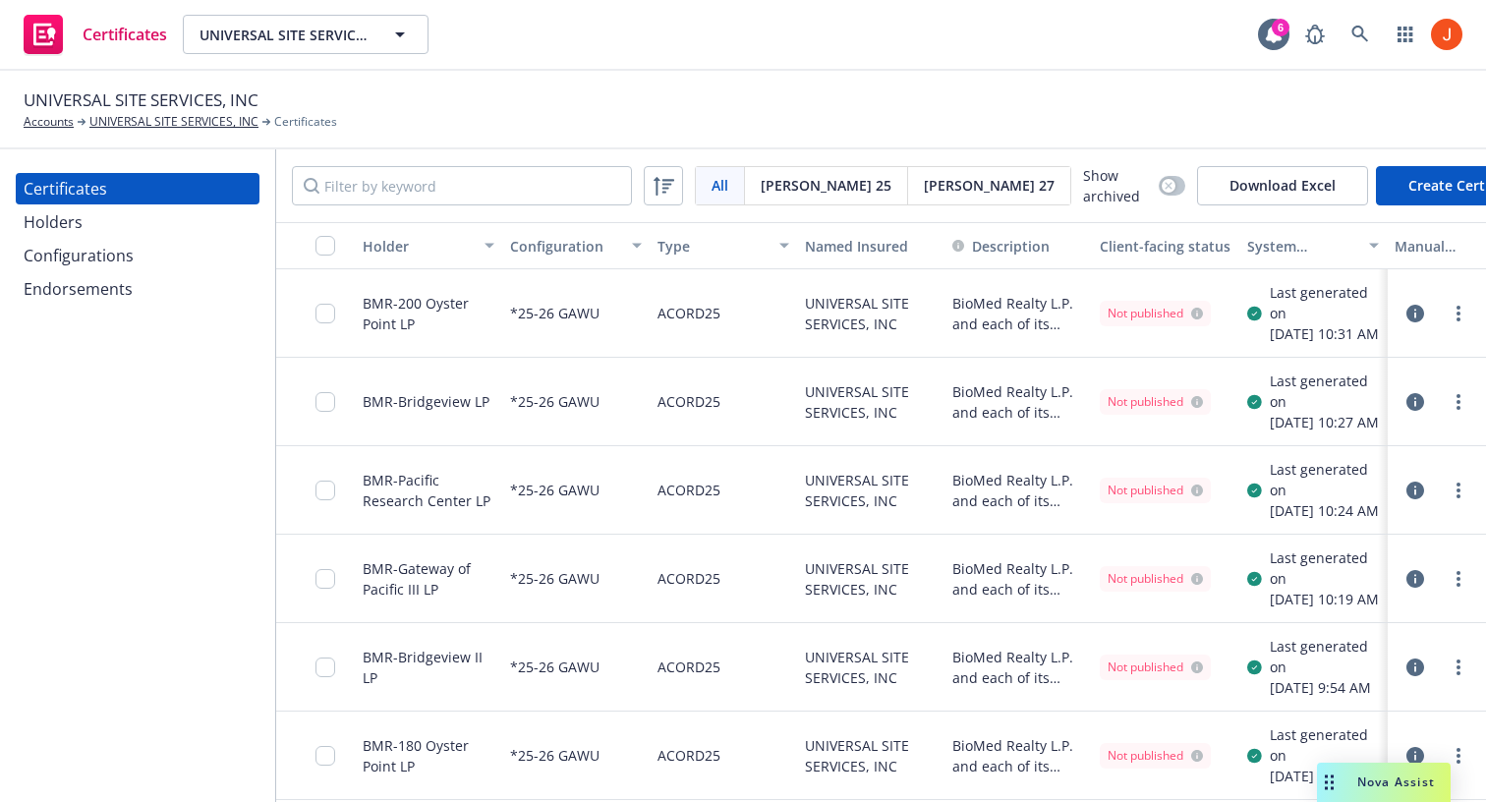
click at [1424, 322] on button "button" at bounding box center [1415, 314] width 24 height 24
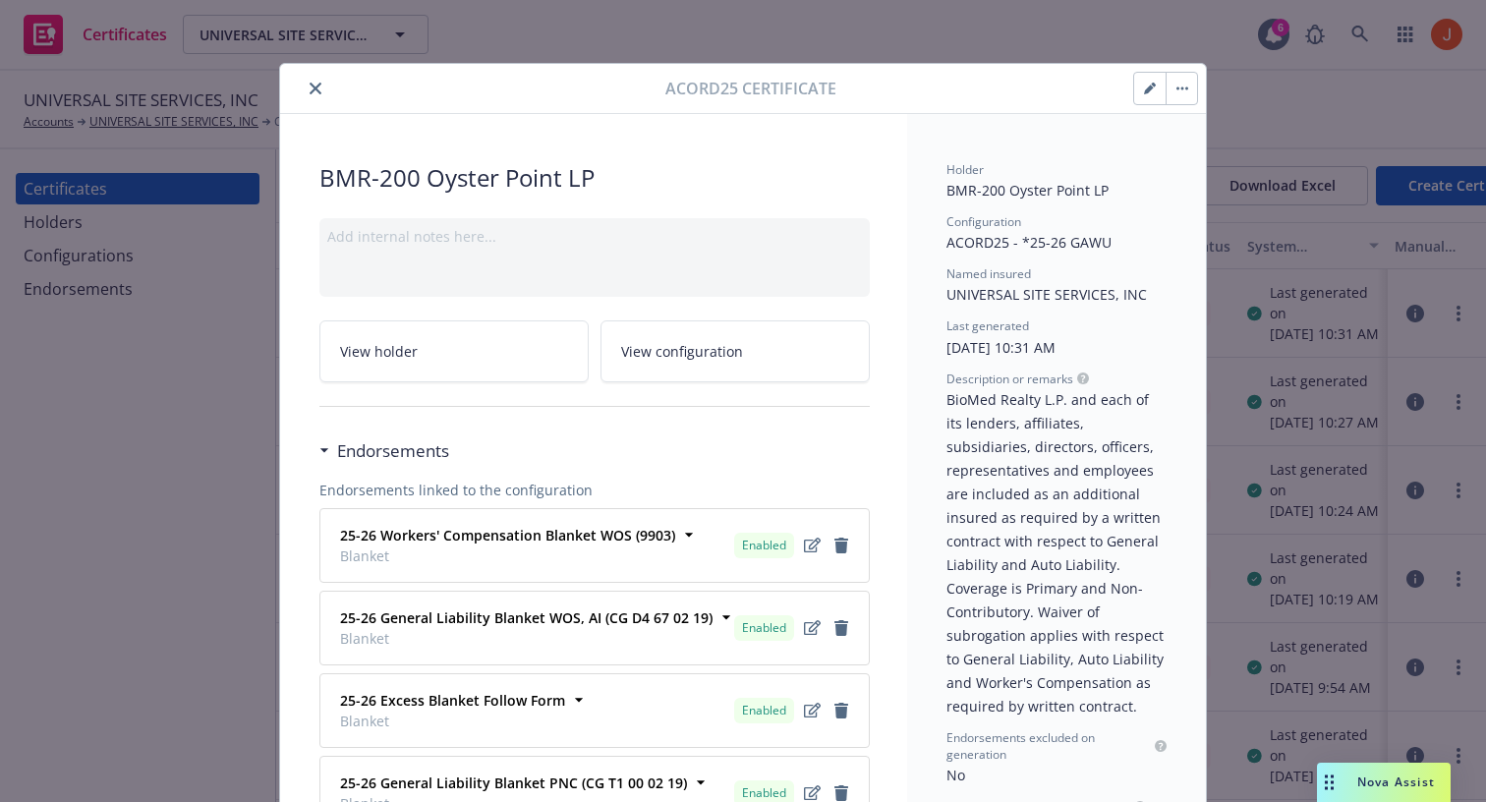
click at [1177, 103] on button "button" at bounding box center [1180, 88] width 31 height 31
click at [322, 96] on button "close" at bounding box center [316, 89] width 24 height 24
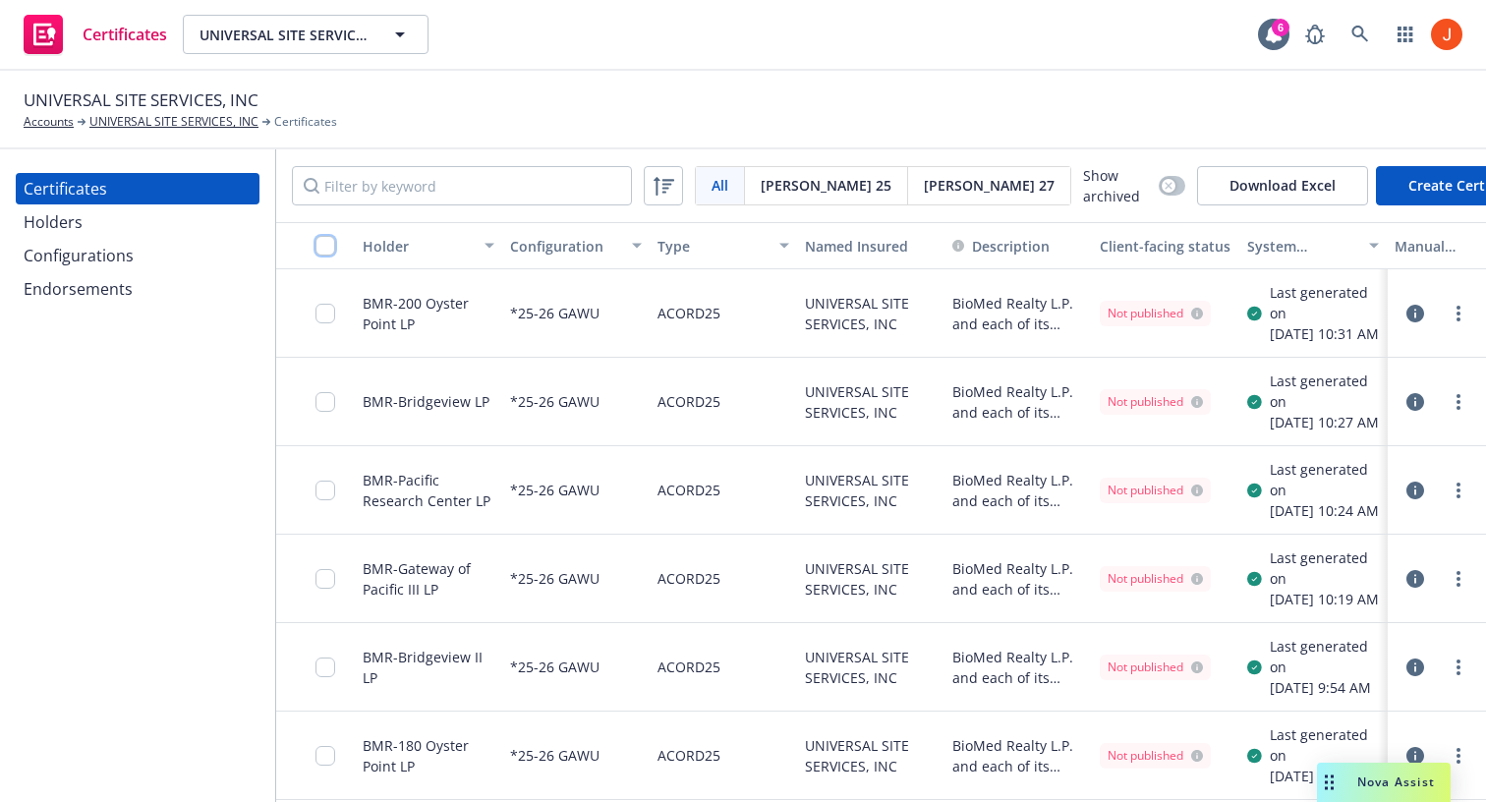
click at [327, 241] on input "checkbox" at bounding box center [325, 246] width 20 height 20
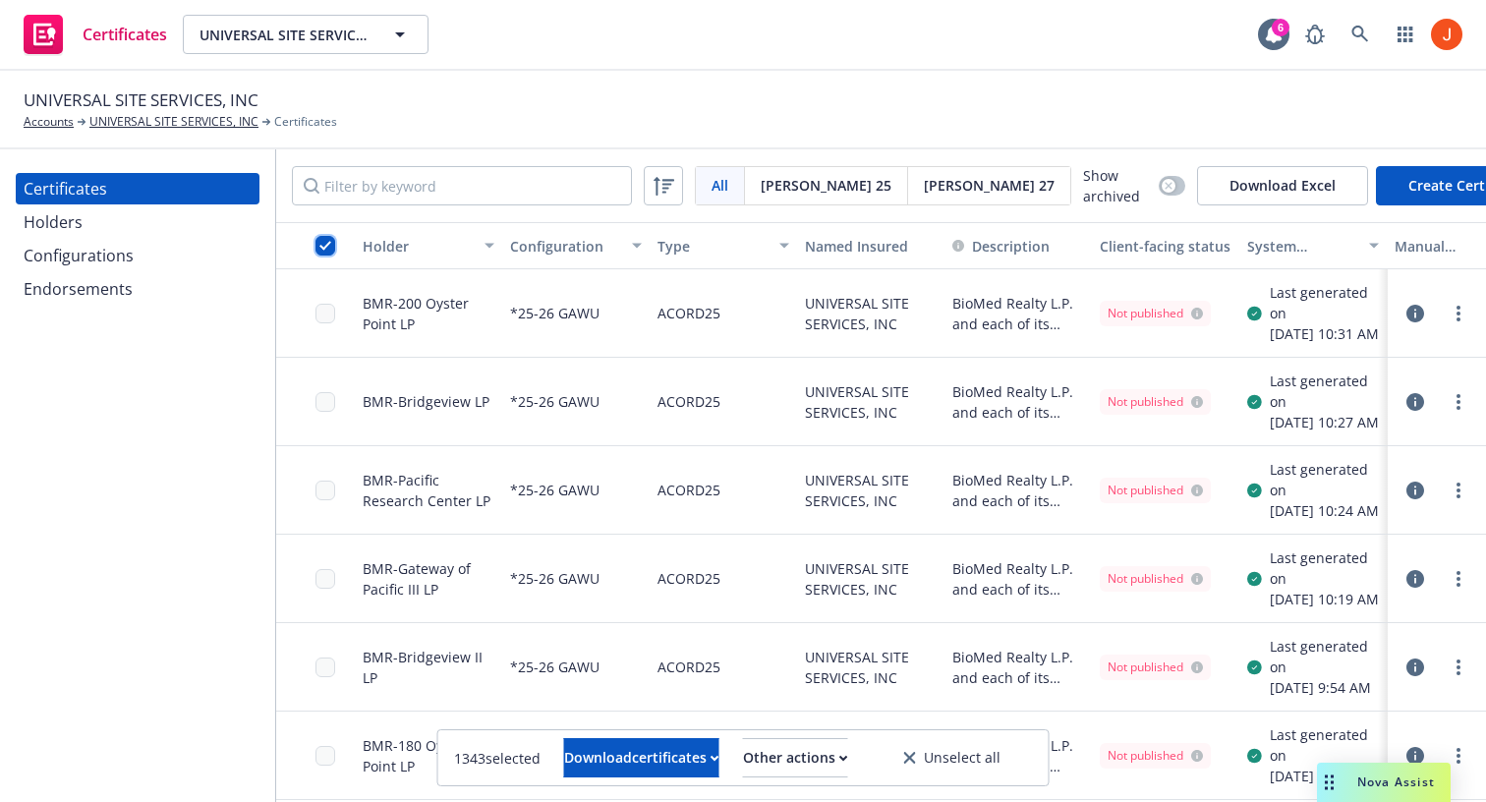
click at [327, 241] on input "checkbox" at bounding box center [325, 246] width 20 height 20
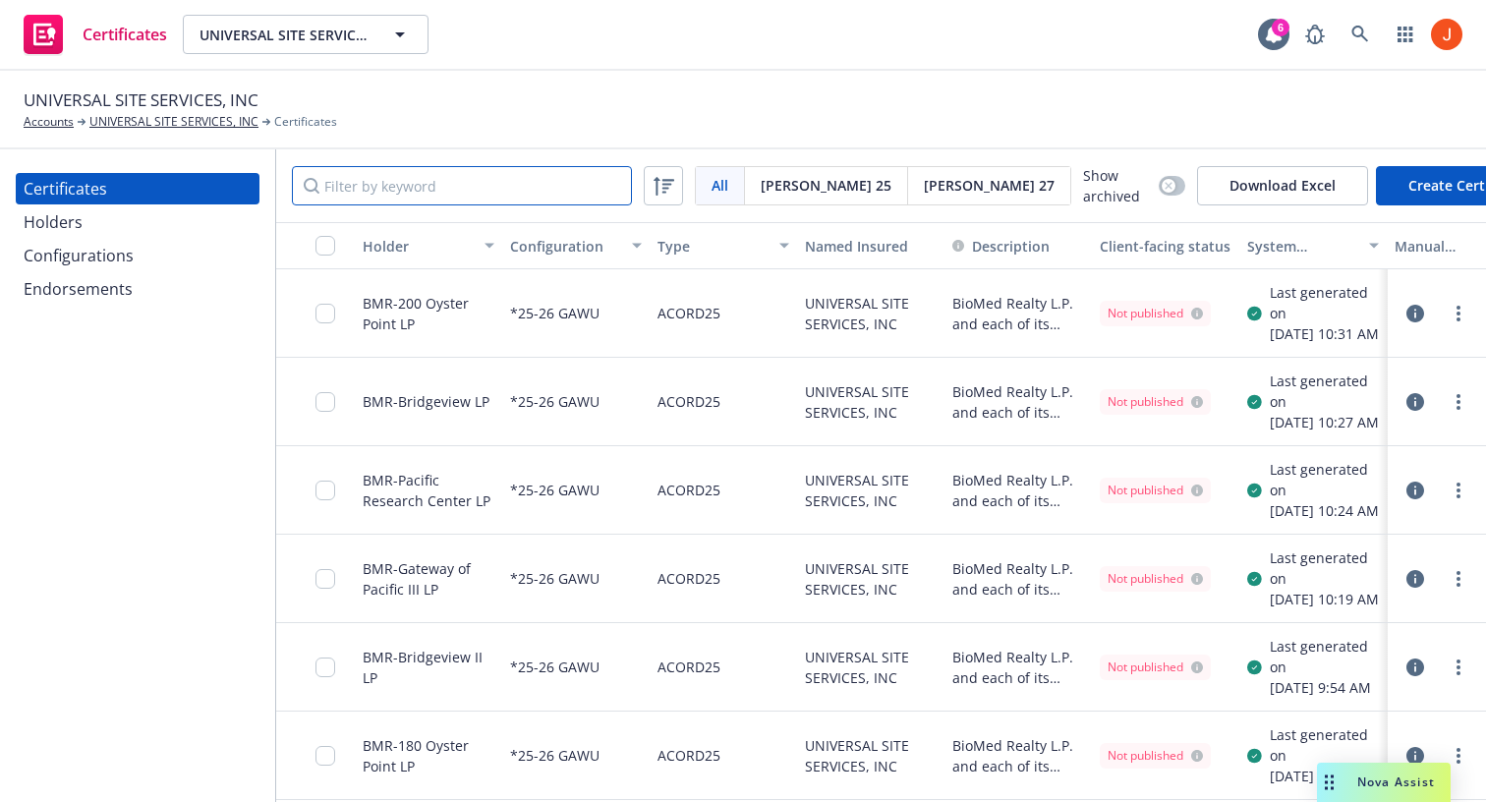
click at [453, 184] on input "Filter by keyword" at bounding box center [462, 185] width 340 height 39
paste input "*25-26 GAWU"
type input "*25-26 GAWU"
click at [322, 247] on input "checkbox" at bounding box center [325, 246] width 20 height 20
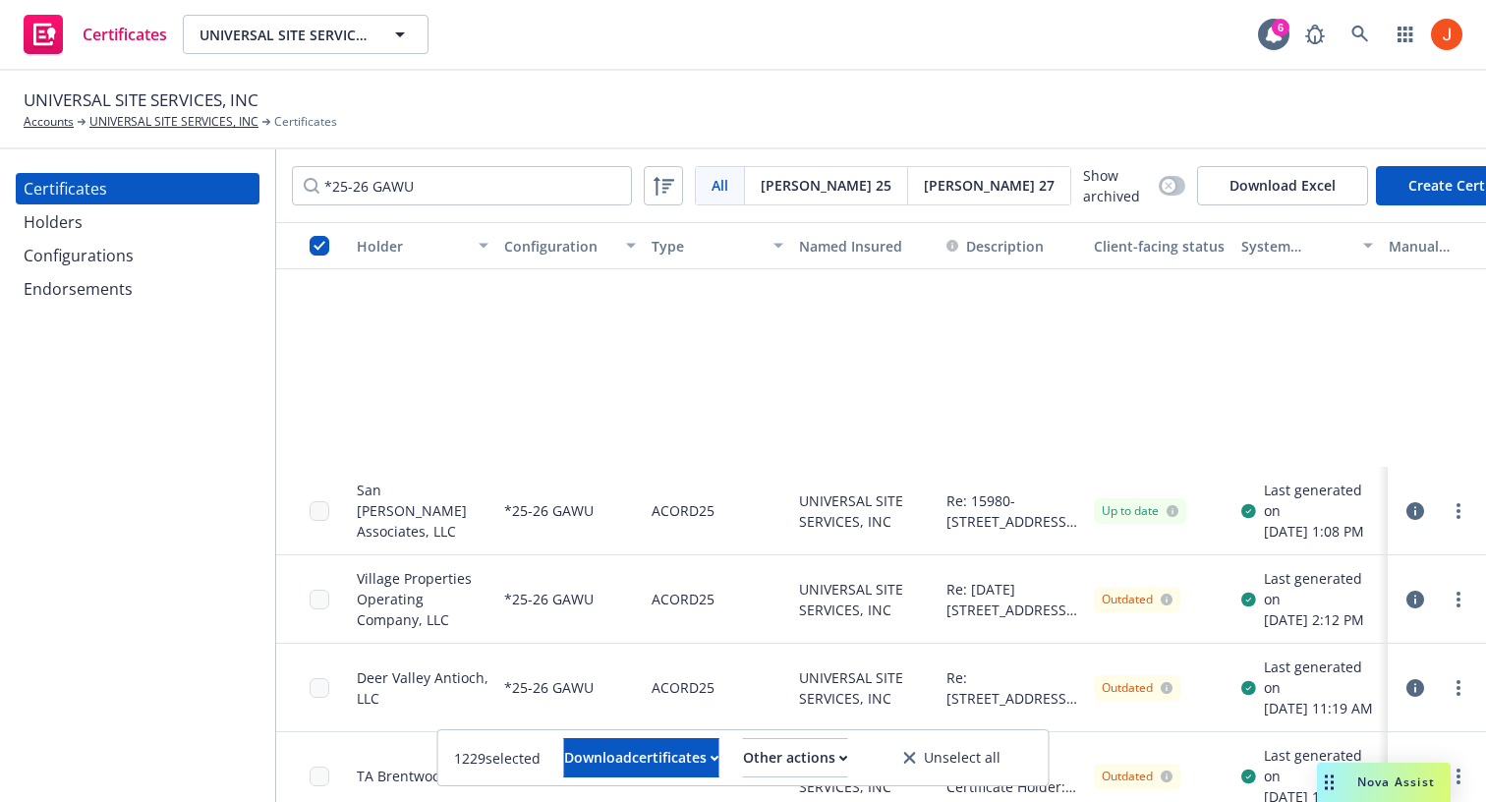
scroll to position [0, 6]
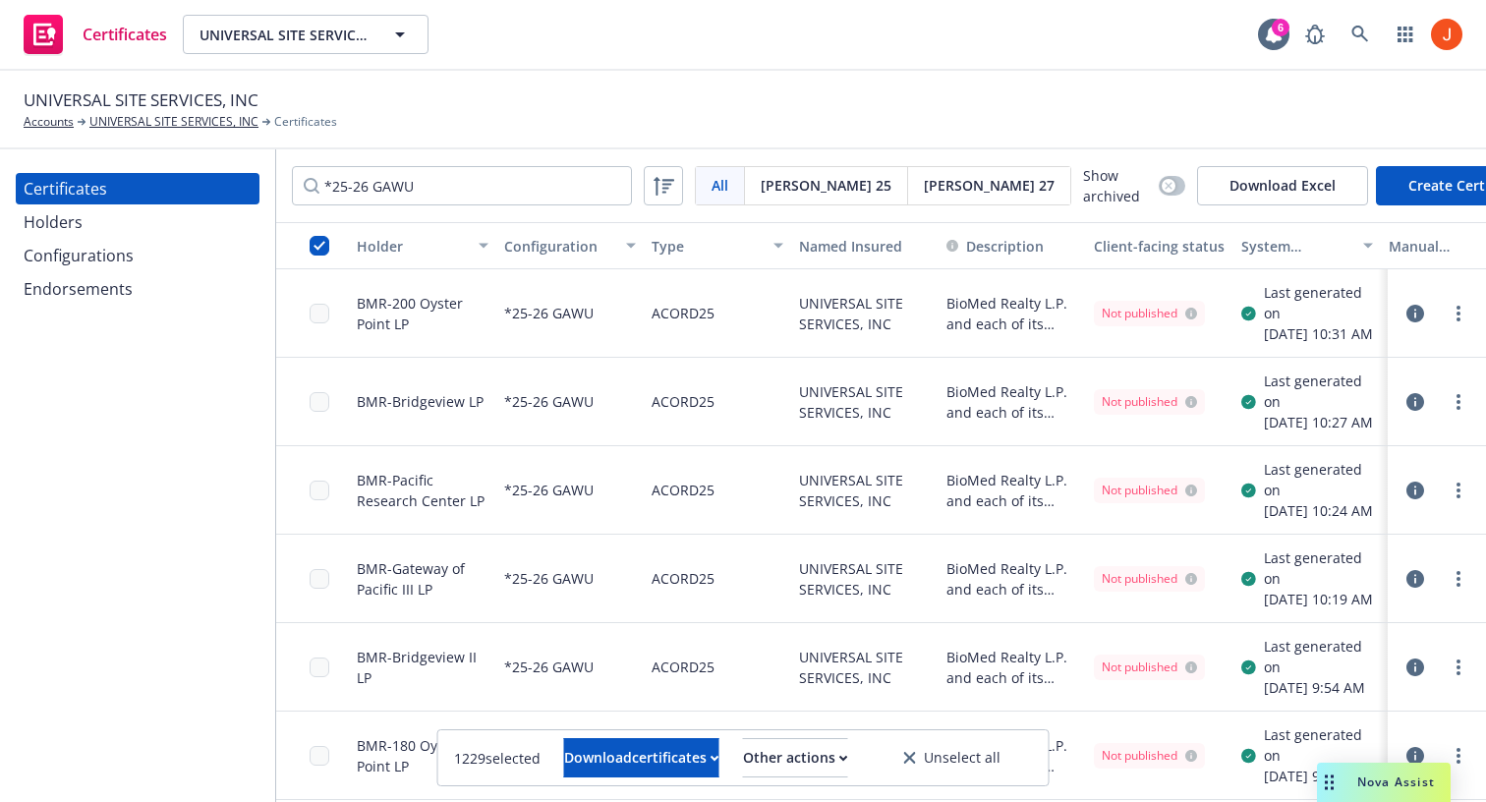
click at [85, 257] on div "Configurations" at bounding box center [79, 255] width 110 height 31
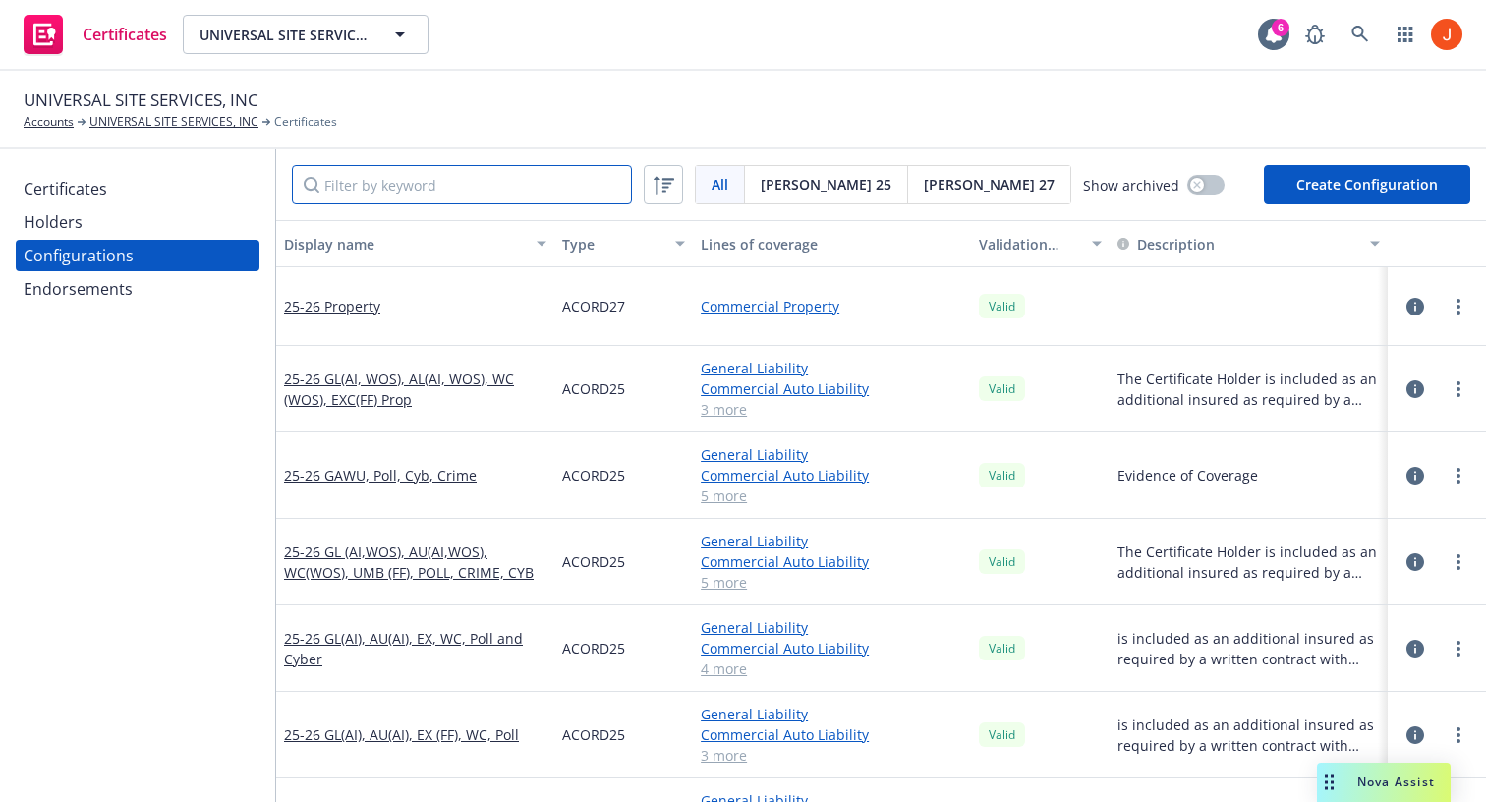
click at [456, 179] on input "Filter by keyword" at bounding box center [462, 184] width 340 height 39
paste input "*25-26 GAWU"
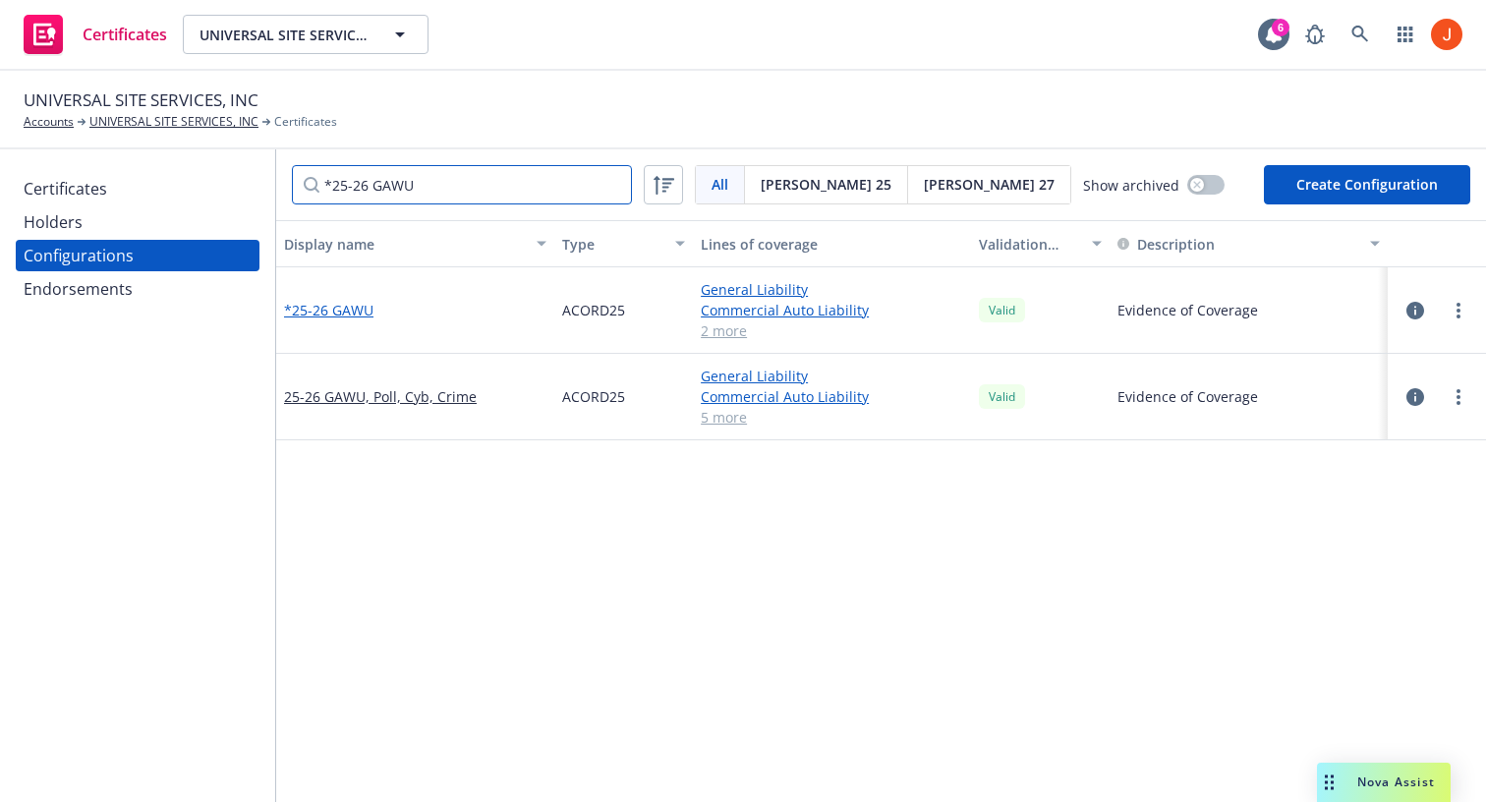
type input "*25-26 GAWU"
click at [350, 307] on link "*25-26 GAWU" at bounding box center [328, 310] width 89 height 21
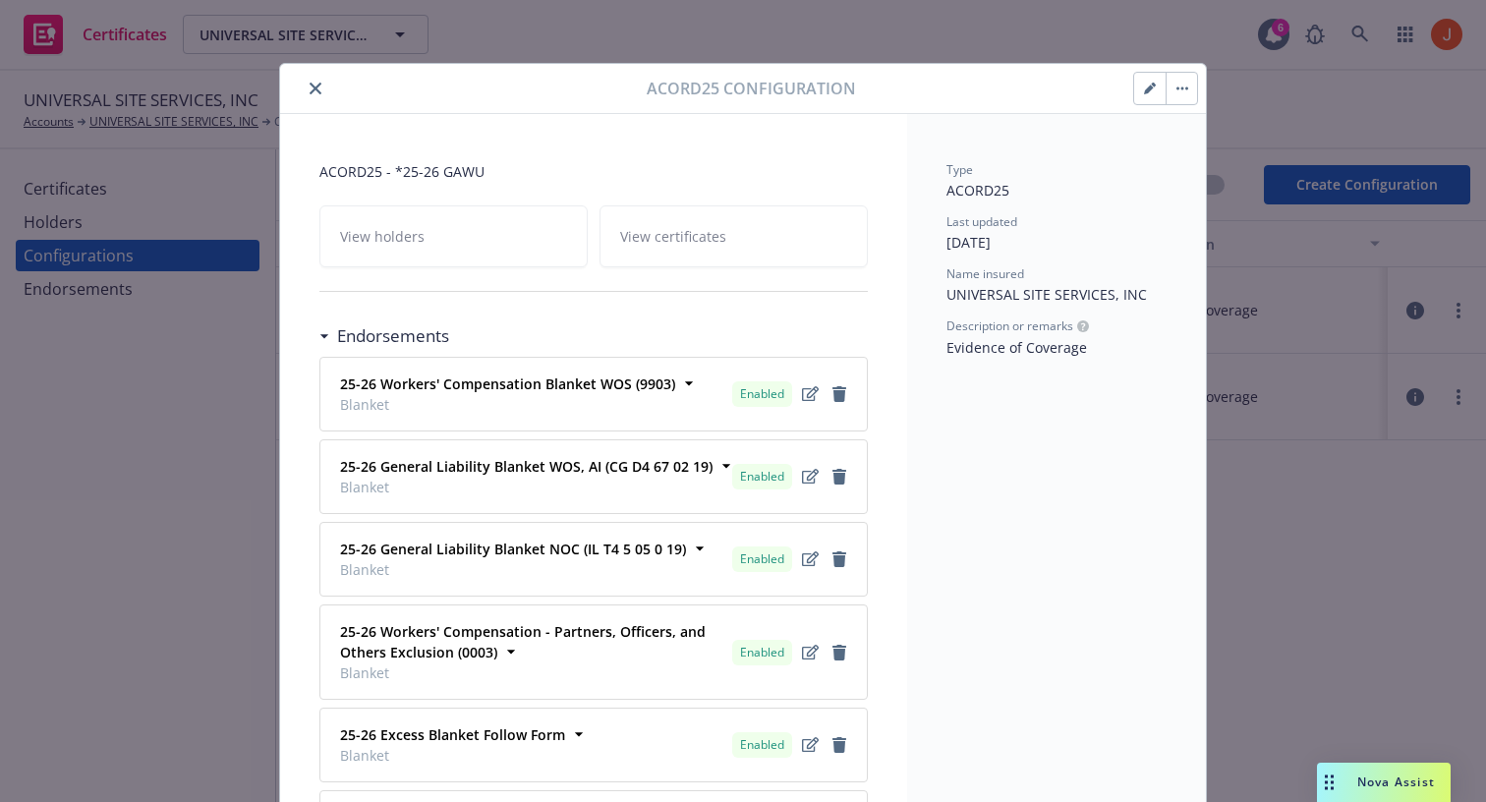
click at [1187, 90] on button "button" at bounding box center [1180, 88] width 31 height 31
click at [1187, 87] on button "button" at bounding box center [1180, 88] width 31 height 31
